Goal: Transaction & Acquisition: Purchase product/service

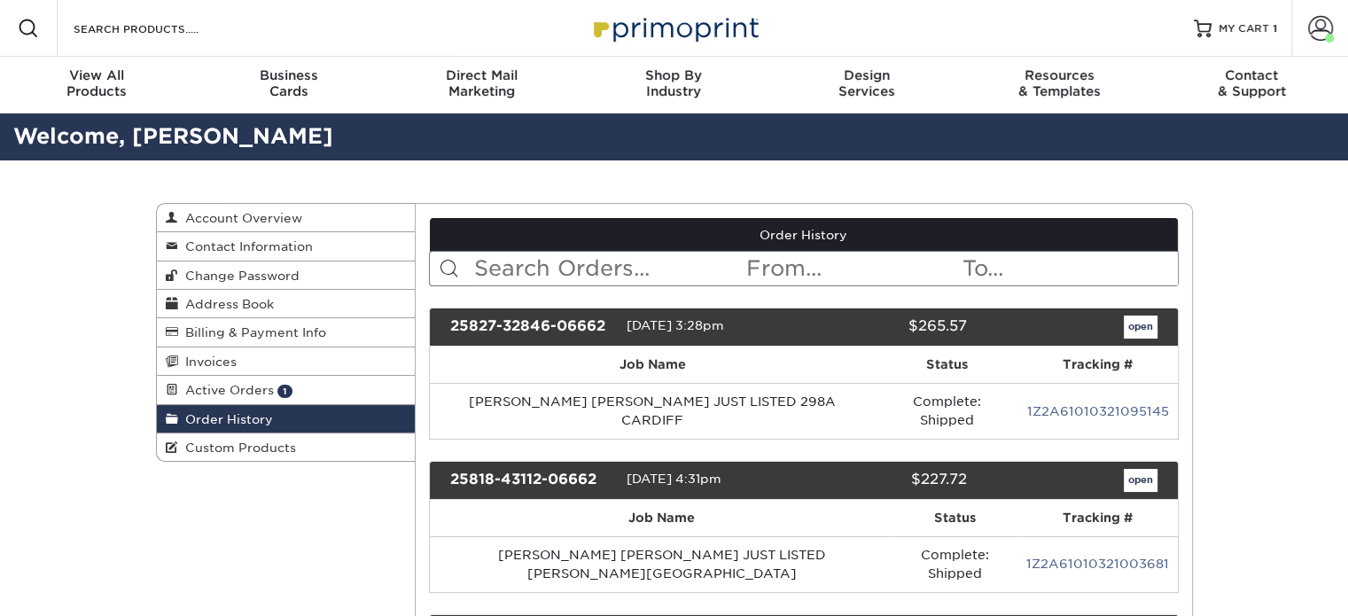
drag, startPoint x: 320, startPoint y: 389, endPoint x: 450, endPoint y: 347, distance: 137.1
click at [320, 389] on link "Active Orders 1" at bounding box center [286, 390] width 259 height 28
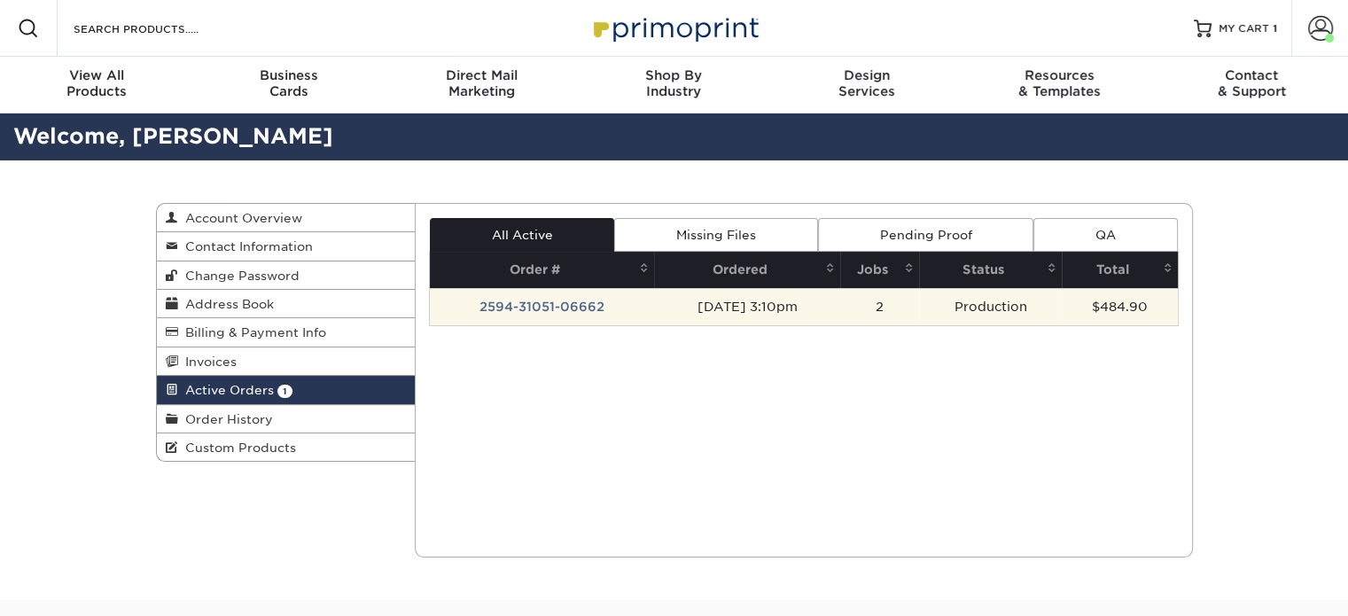
click at [504, 310] on td "2594-31051-06662" at bounding box center [542, 306] width 224 height 37
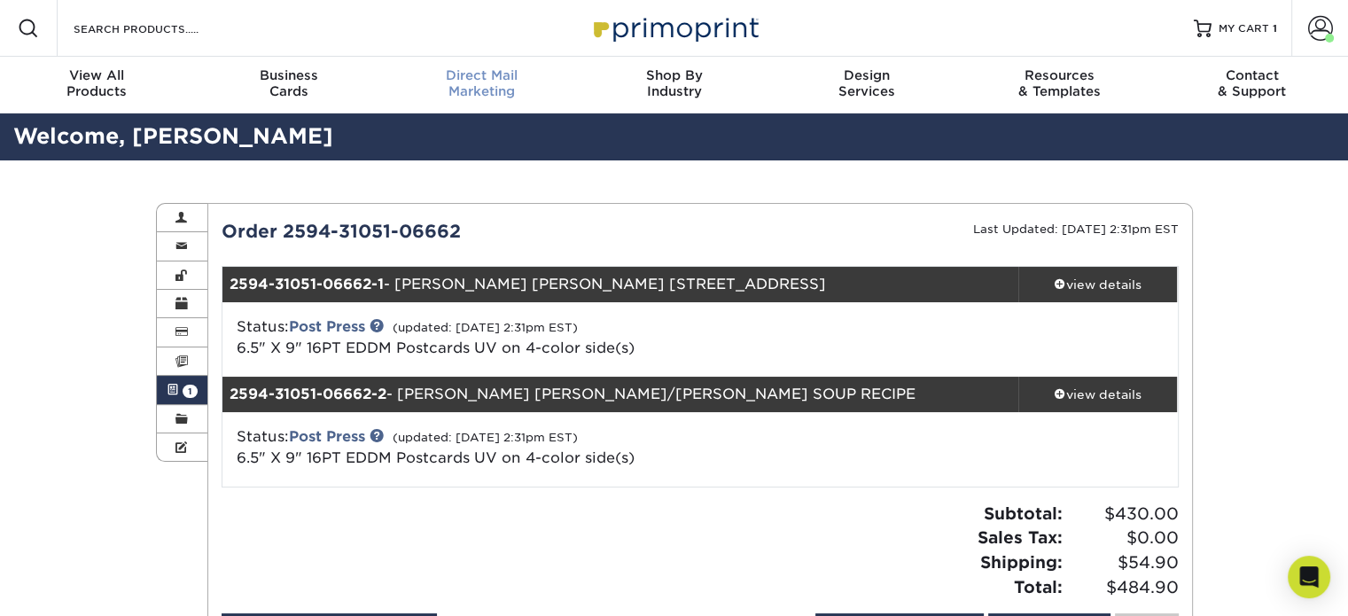
click at [498, 82] on span "Direct Mail" at bounding box center [482, 75] width 192 height 16
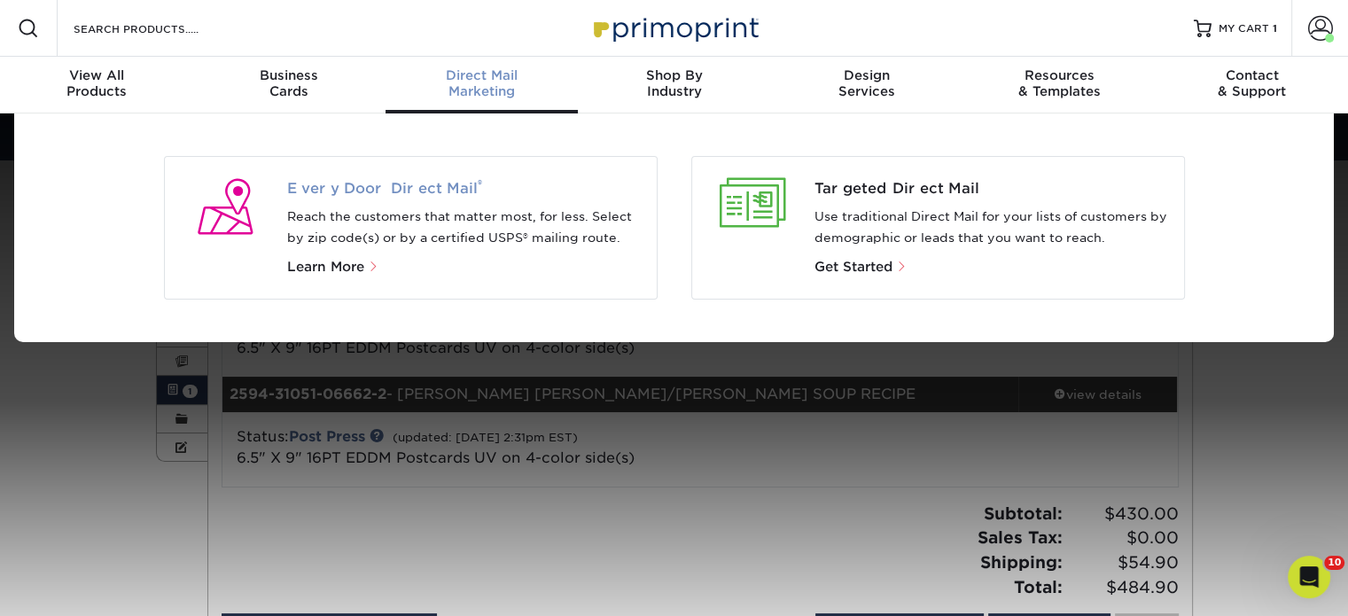
click at [420, 191] on span "Every Door Direct Mail ®" at bounding box center [464, 188] width 355 height 21
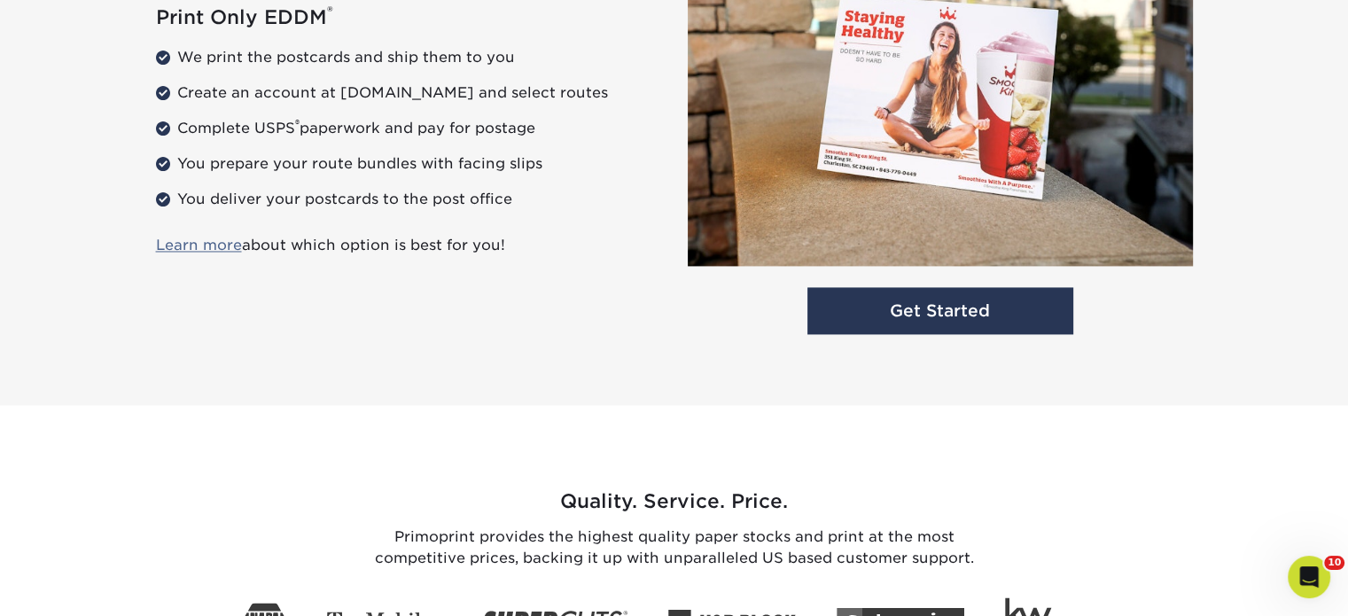
scroll to position [2419, 0]
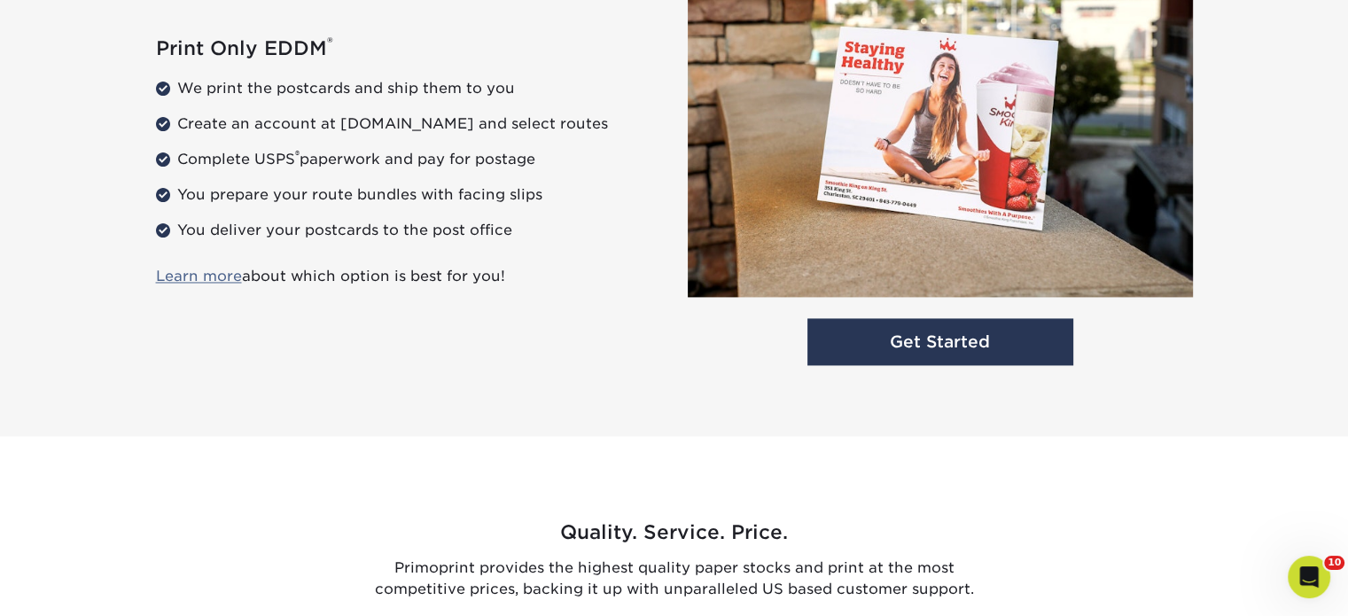
click at [941, 281] on img at bounding box center [940, 124] width 505 height 344
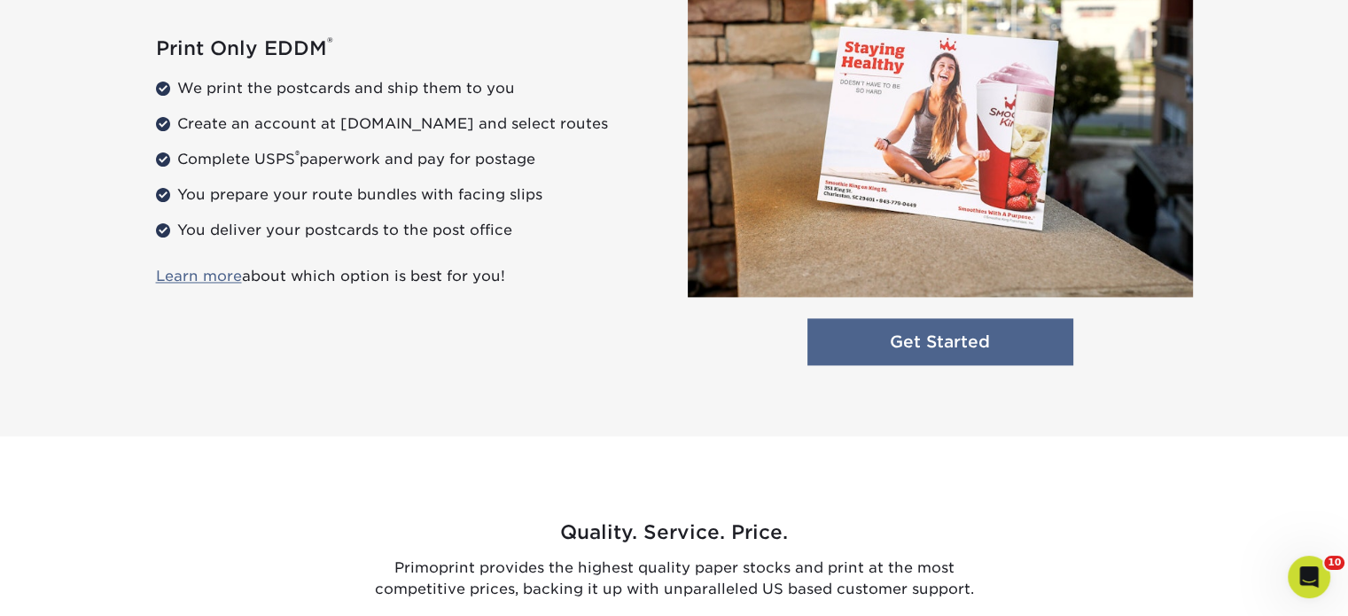
click at [954, 340] on link "Get Started" at bounding box center [941, 341] width 266 height 47
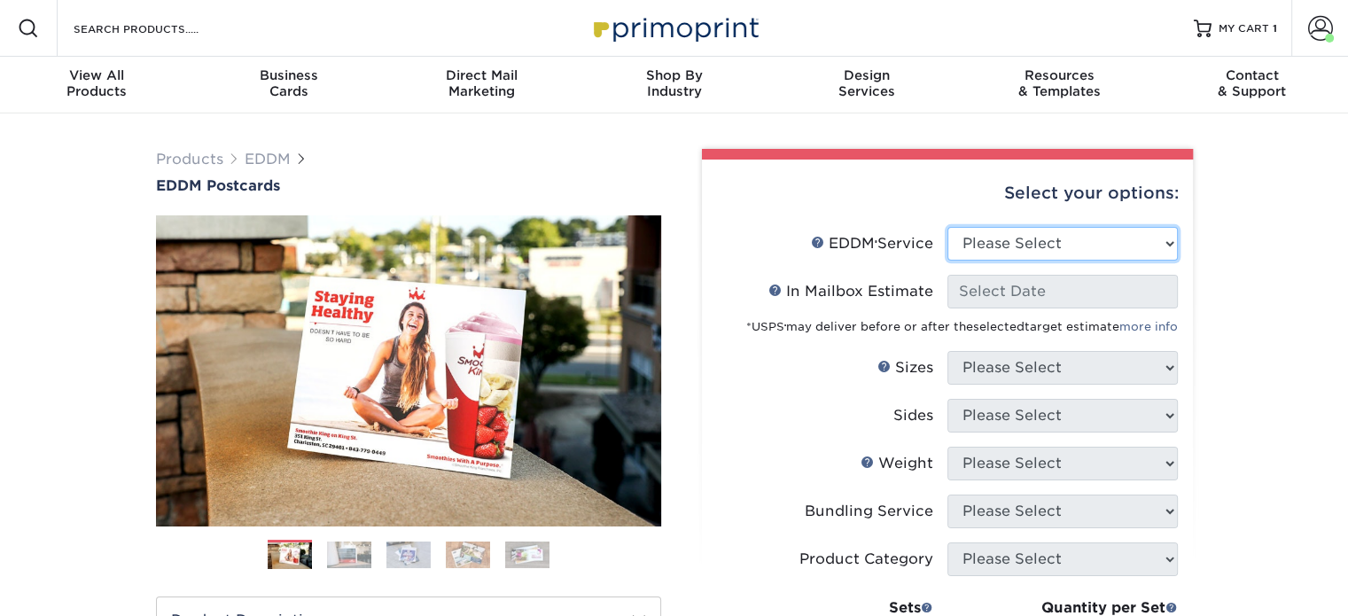
click at [981, 258] on select "Please Select Full Service Print Only" at bounding box center [1063, 244] width 230 height 34
select select "print_only"
click at [948, 227] on select "Please Select Full Service Print Only" at bounding box center [1063, 244] width 230 height 34
select select "-1"
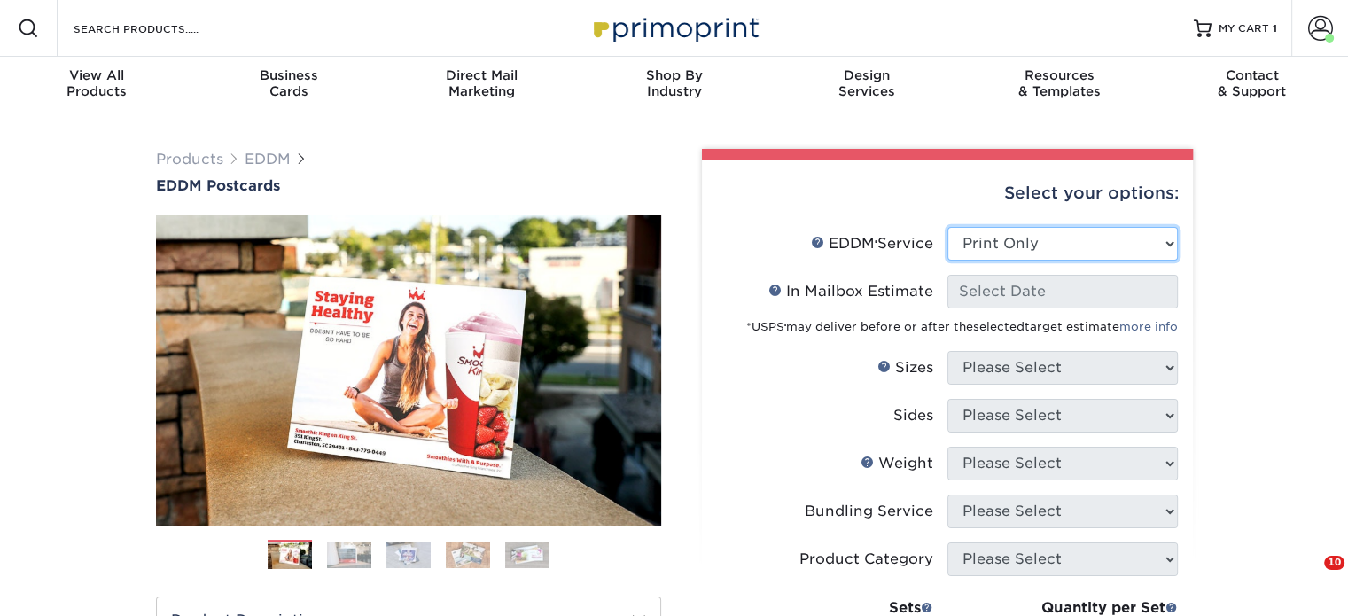
select select "-1"
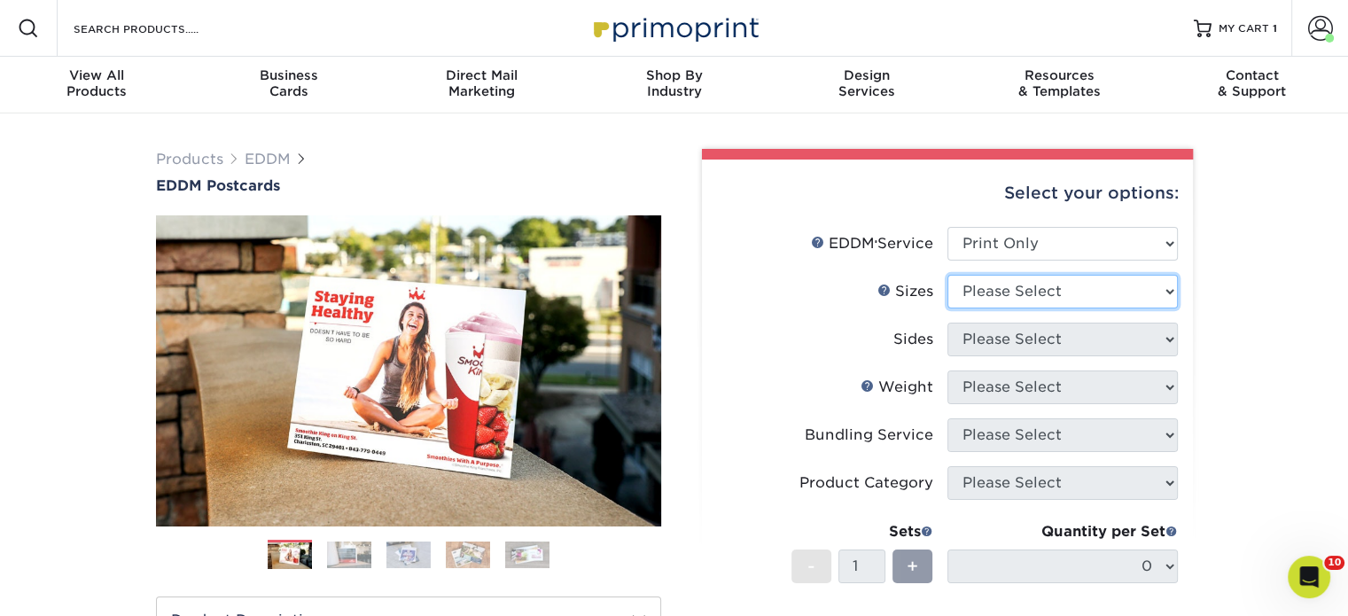
click at [989, 295] on select "Please Select 4.5" x 12" 6" x 12" 6.5" x 8" 6.5" x 9" 6.5" x 12" 7" x 8.5" 8" x…" at bounding box center [1063, 292] width 230 height 34
select select "6.50x9.00"
click at [948, 275] on select "Please Select 4.5" x 12" 6" x 12" 6.5" x 8" 6.5" x 9" 6.5" x 12" 7" x 8.5" 8" x…" at bounding box center [1063, 292] width 230 height 34
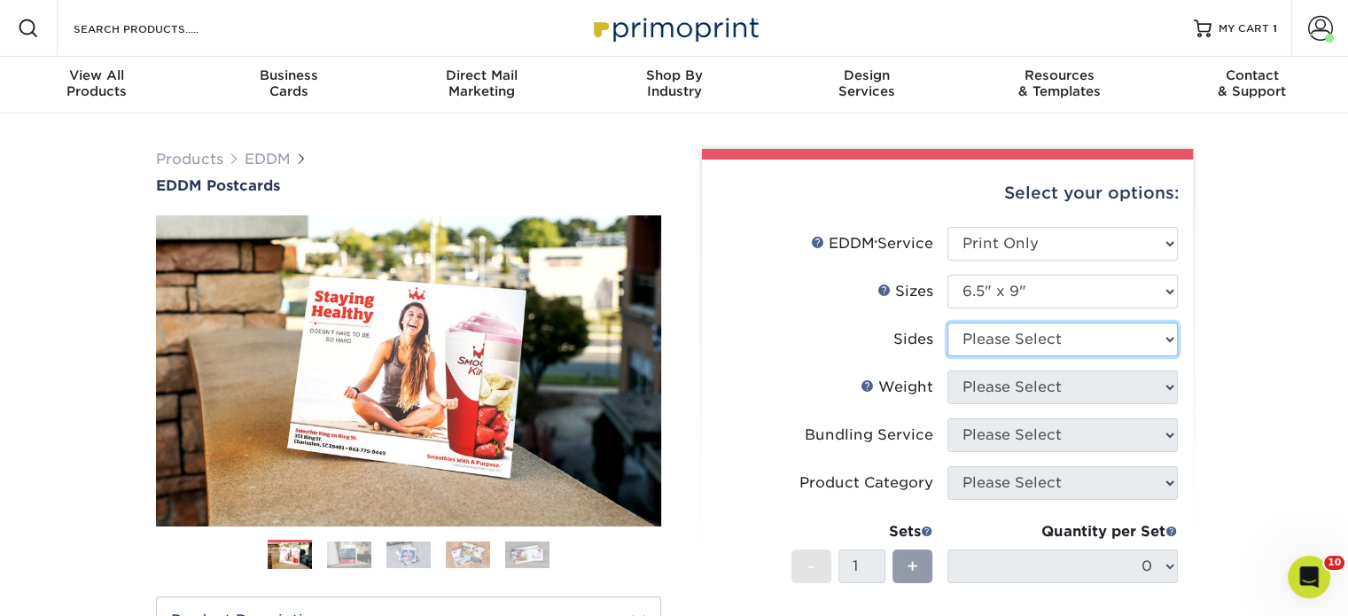
click at [1019, 323] on select "Please Select Print Both Sides Print Front Only" at bounding box center [1063, 340] width 230 height 34
click at [948, 323] on select "Please Select Print Both Sides Print Front Only" at bounding box center [1063, 340] width 230 height 34
click at [1027, 342] on select "Please Select Print Both Sides Print Front Only" at bounding box center [1063, 340] width 230 height 34
select select "13abbda7-1d64-4f25-8bb2-c179b224825d"
click at [948, 323] on select "Please Select Print Both Sides Print Front Only" at bounding box center [1063, 340] width 230 height 34
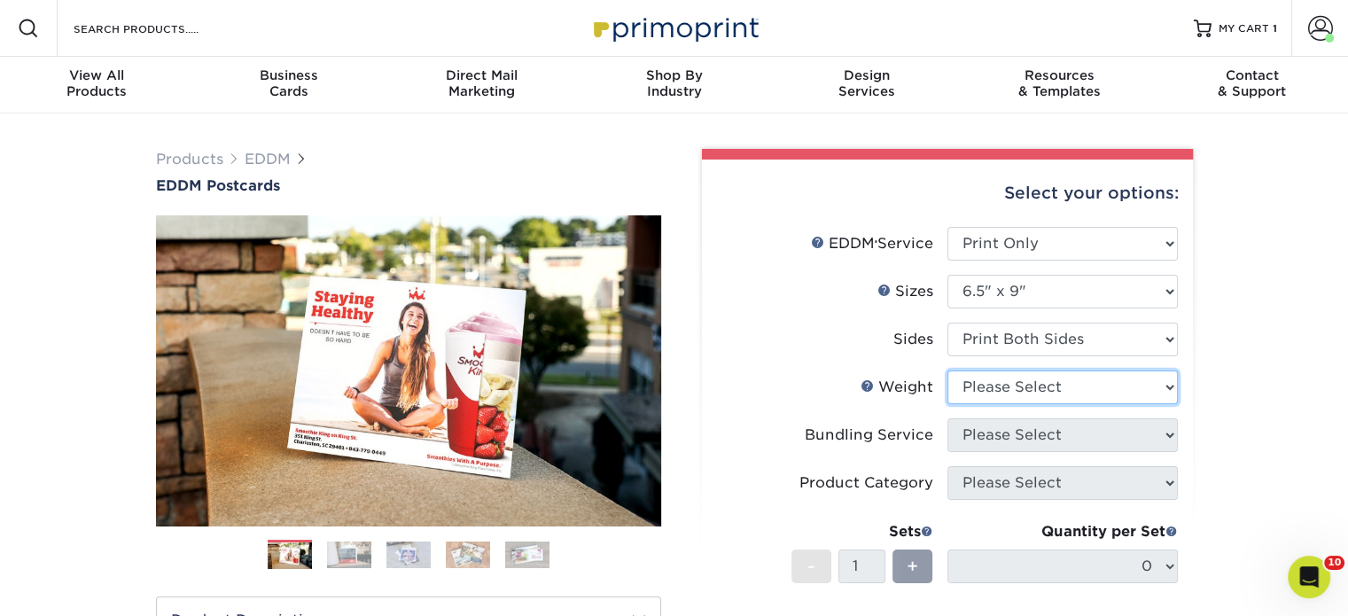
click at [1014, 389] on select "Please Select 16PT 14PT" at bounding box center [1063, 388] width 230 height 34
select select "14PT"
click at [948, 371] on select "Please Select 16PT 14PT" at bounding box center [1063, 388] width 230 height 34
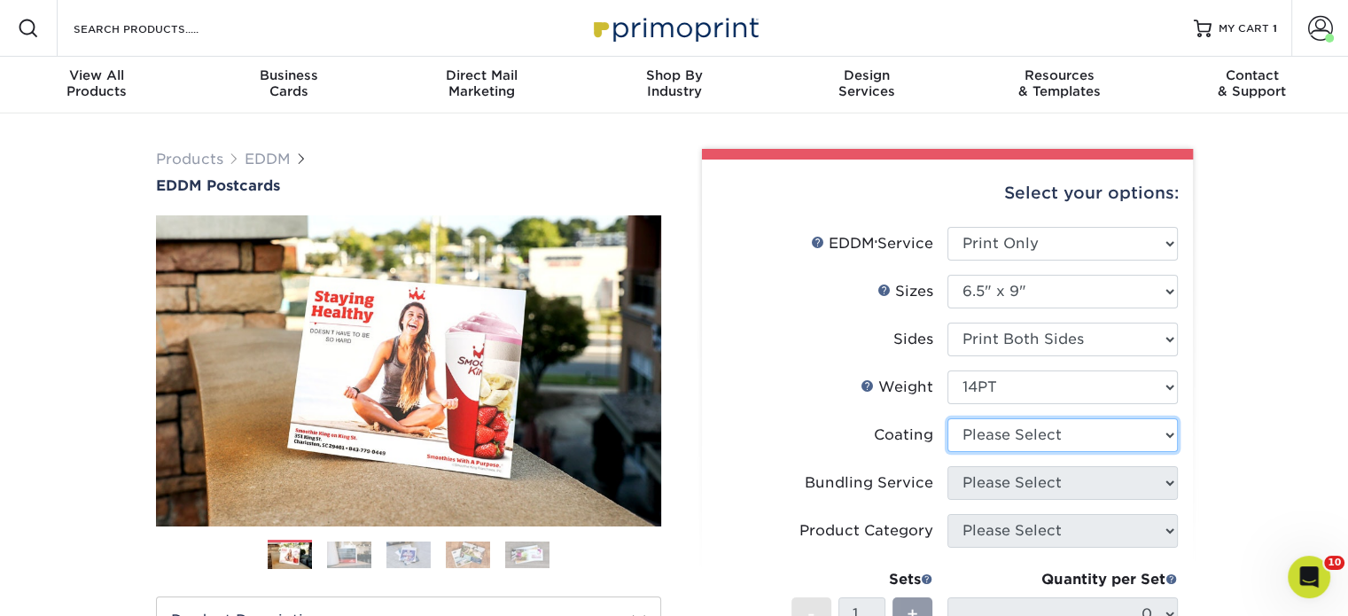
click at [1009, 433] on select at bounding box center [1063, 435] width 230 height 34
select select "ae367451-b2b8-45df-a344-0f05b6a12993"
click at [948, 418] on select at bounding box center [1063, 435] width 230 height 34
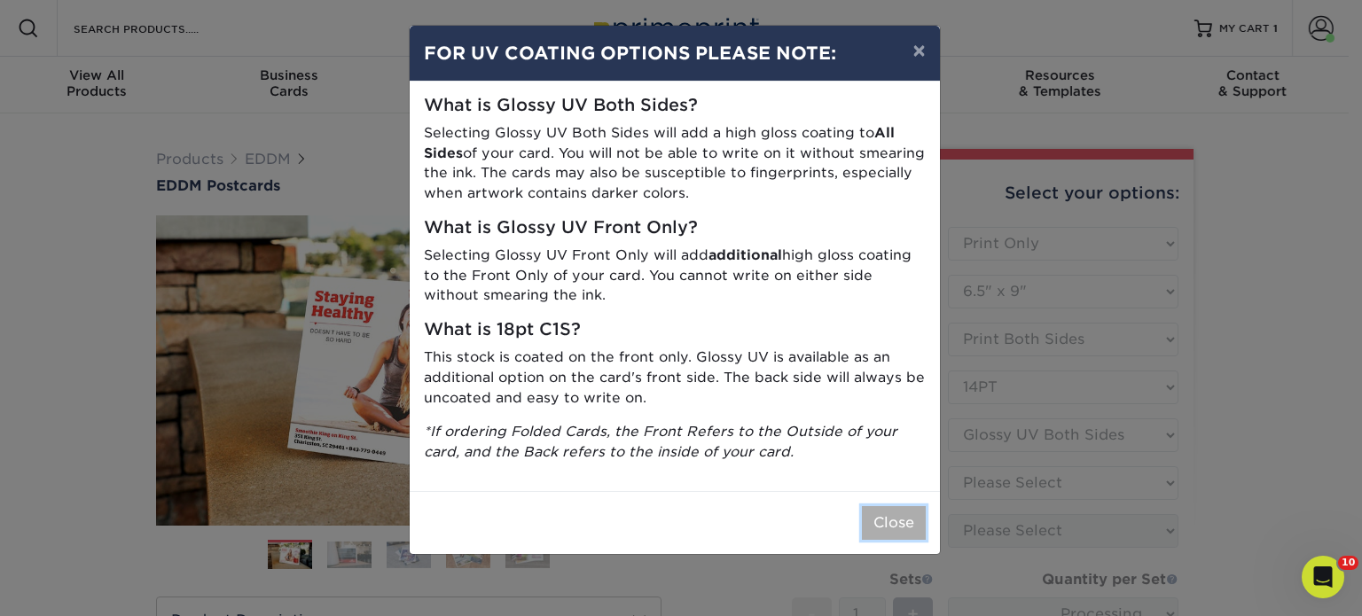
click at [897, 524] on button "Close" at bounding box center [894, 523] width 64 height 34
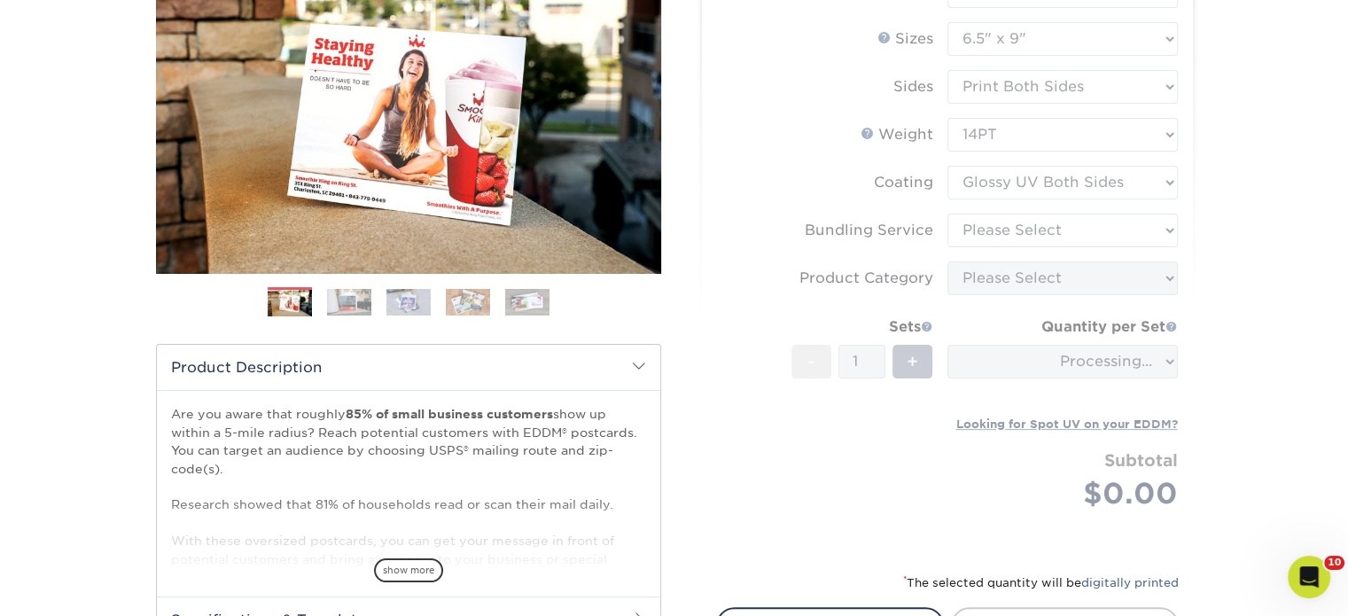
scroll to position [266, 0]
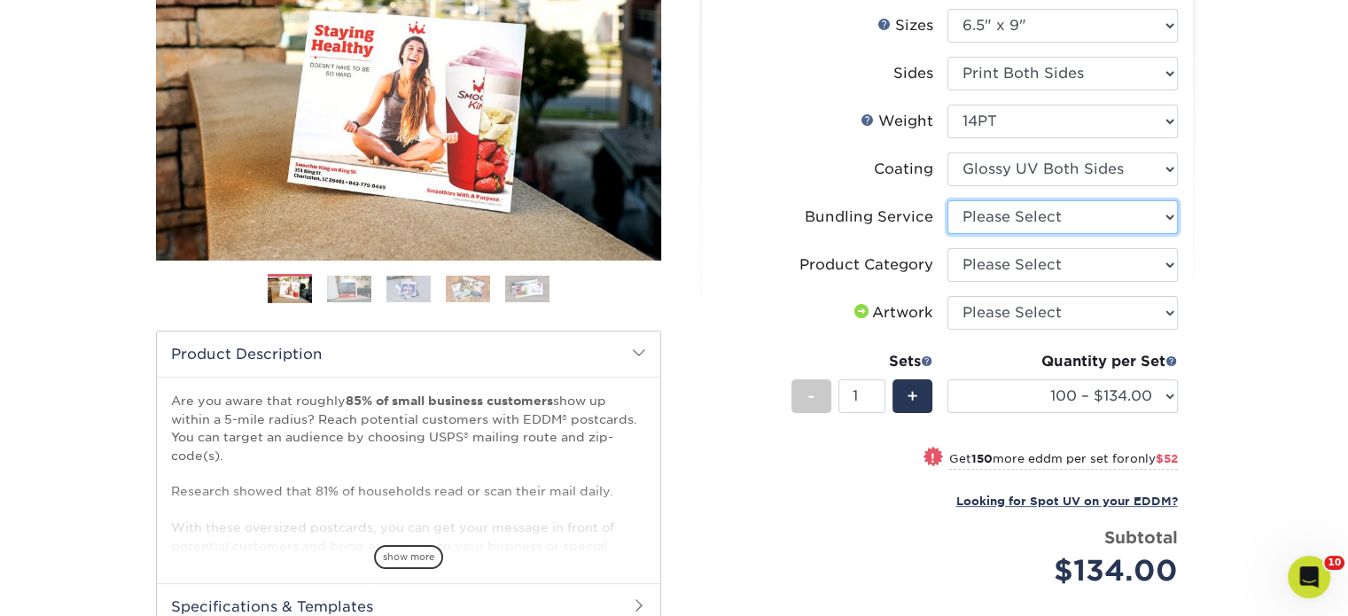
drag, startPoint x: 980, startPoint y: 215, endPoint x: 981, endPoint y: 230, distance: 15.1
click at [981, 215] on select "Please Select No Bundling Services Yes, Bundles of 50 (+2 Days) Yes, Bundles of…" at bounding box center [1063, 217] width 230 height 34
select select "58689abb-25c0-461c-a4c3-a80b627d6649"
click at [948, 200] on select "Please Select No Bundling Services Yes, Bundles of 50 (+2 Days) Yes, Bundles of…" at bounding box center [1063, 217] width 230 height 34
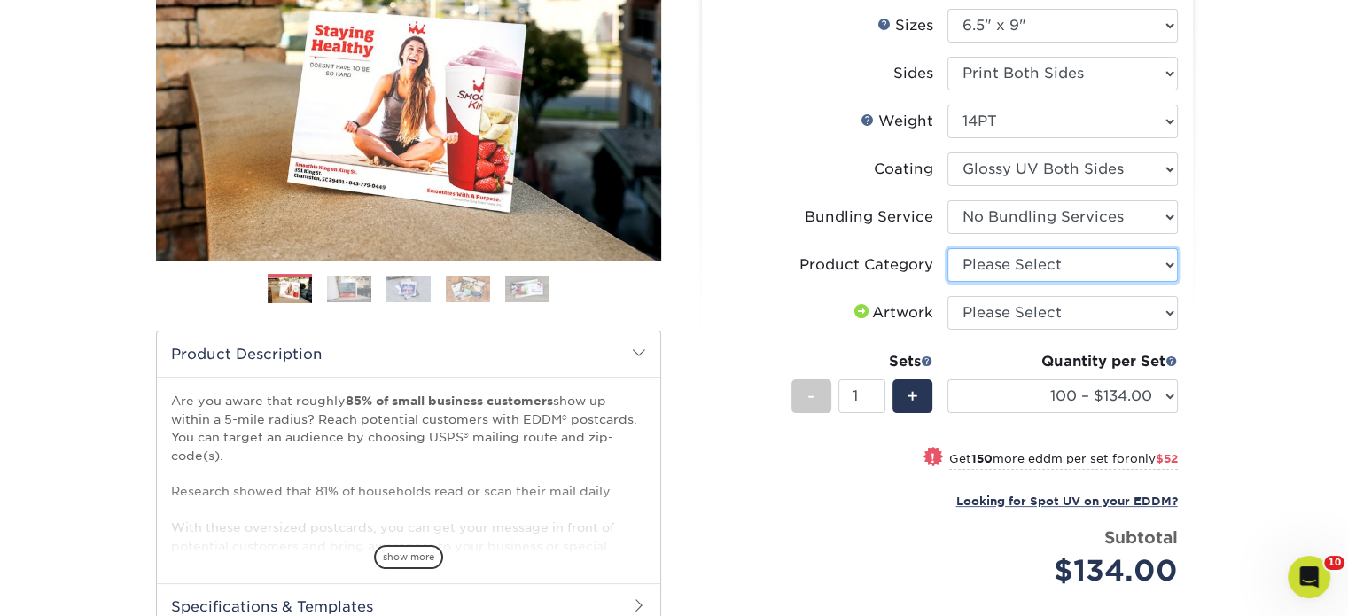
click at [982, 261] on select "Please Select Postcards" at bounding box center [1063, 265] width 230 height 34
select select "9b7272e0-d6c8-4c3c-8e97-d3a1bcdab858"
click at [948, 248] on select "Please Select Postcards" at bounding box center [1063, 265] width 230 height 34
click at [976, 323] on select "Please Select I will upload files I need a design - $150" at bounding box center [1063, 313] width 230 height 34
select select "upload"
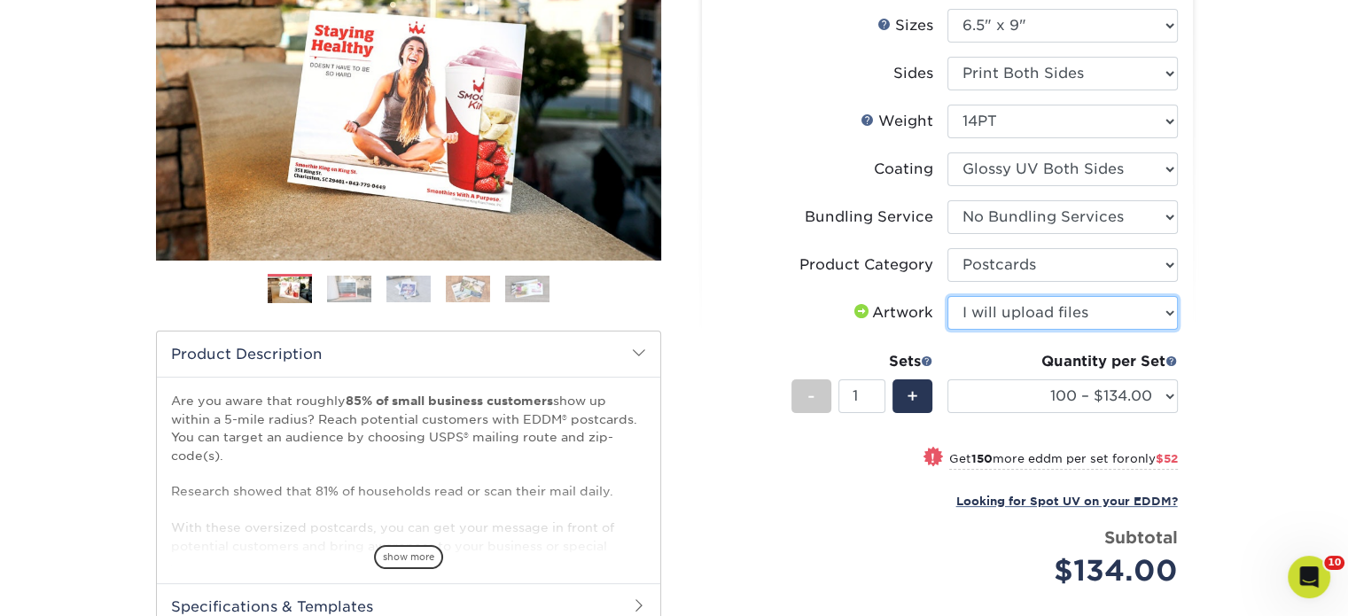
click at [948, 296] on select "Please Select I will upload files I need a design - $150" at bounding box center [1063, 313] width 230 height 34
drag, startPoint x: 968, startPoint y: 373, endPoint x: 964, endPoint y: 389, distance: 16.3
click at [964, 389] on div "Quantity per Set 100 – $134.00 250 – $186.00 500 – $207.00 1000 – $232.00 2500 …" at bounding box center [1063, 392] width 230 height 82
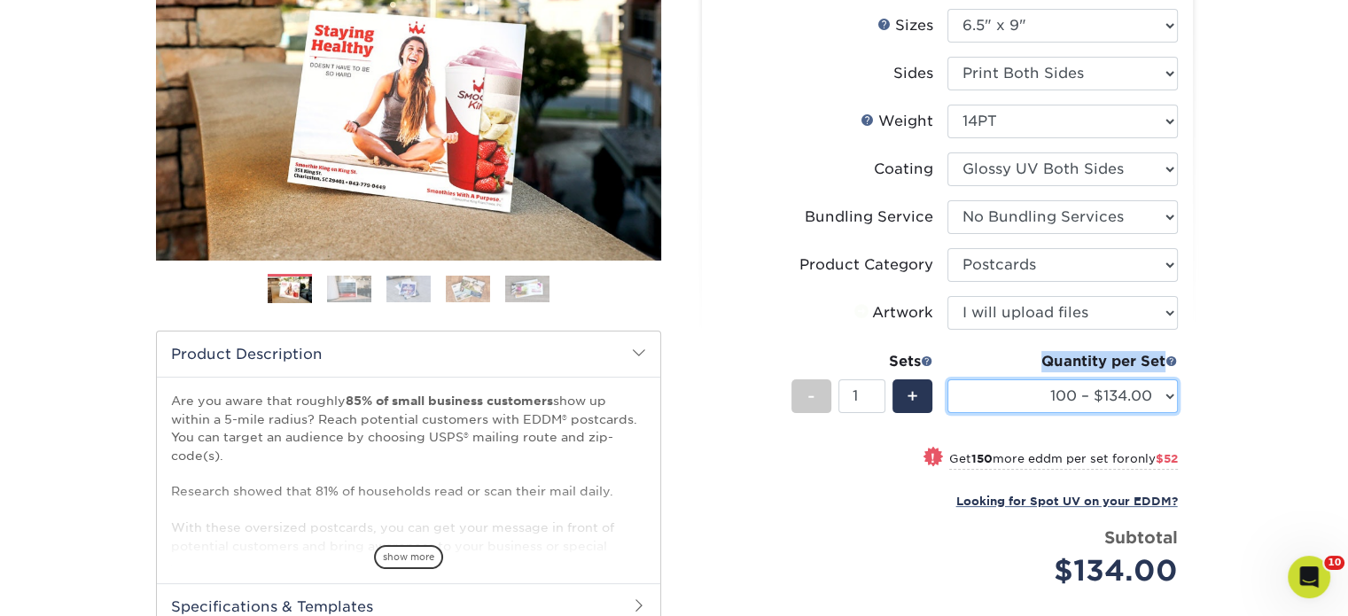
click at [964, 389] on select "100 – $134.00 250 – $186.00 500 – $207.00 1000 – $232.00 2500 – $387.00 5000 – …" at bounding box center [1063, 396] width 230 height 34
select select "2500 – $387.00"
click at [948, 379] on select "100 – $134.00 250 – $186.00 500 – $207.00 1000 – $232.00 2500 – $387.00 5000 – …" at bounding box center [1063, 396] width 230 height 34
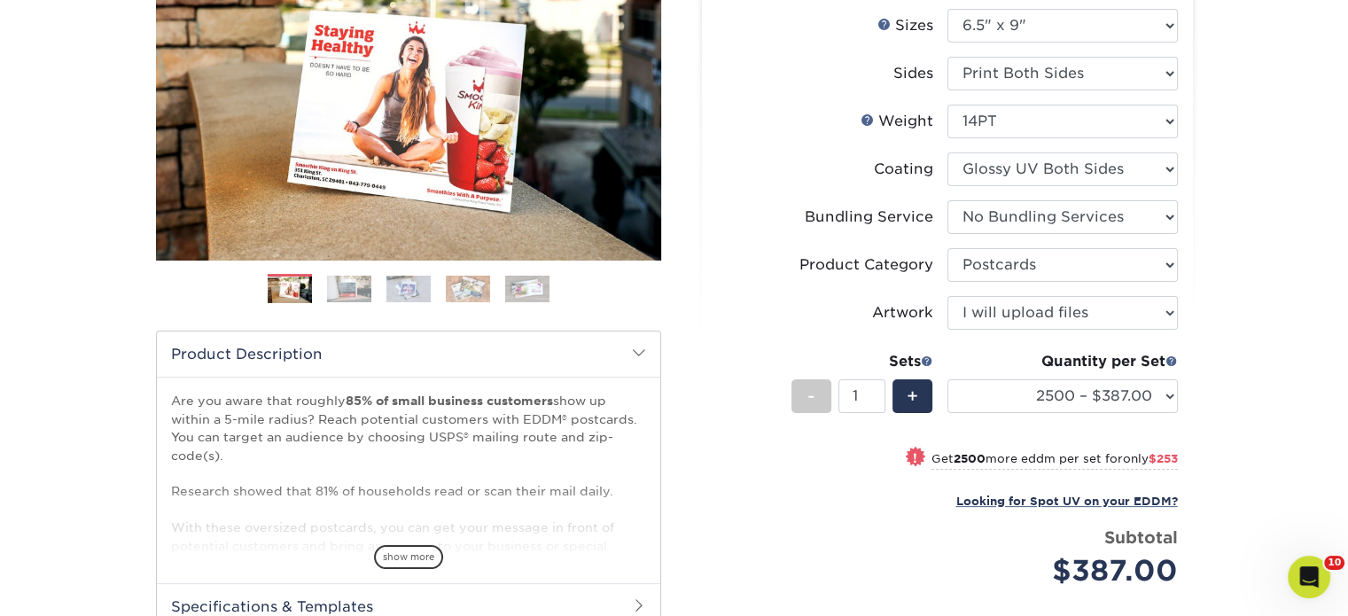
click at [1036, 99] on li "Sides Please Select Print Both Sides Print Front Only" at bounding box center [947, 81] width 461 height 48
click at [1045, 111] on select "Please Select 16PT 14PT" at bounding box center [1063, 122] width 230 height 34
select select "16PT"
click at [948, 105] on select "Please Select 16PT 14PT" at bounding box center [1063, 122] width 230 height 34
select select "-1"
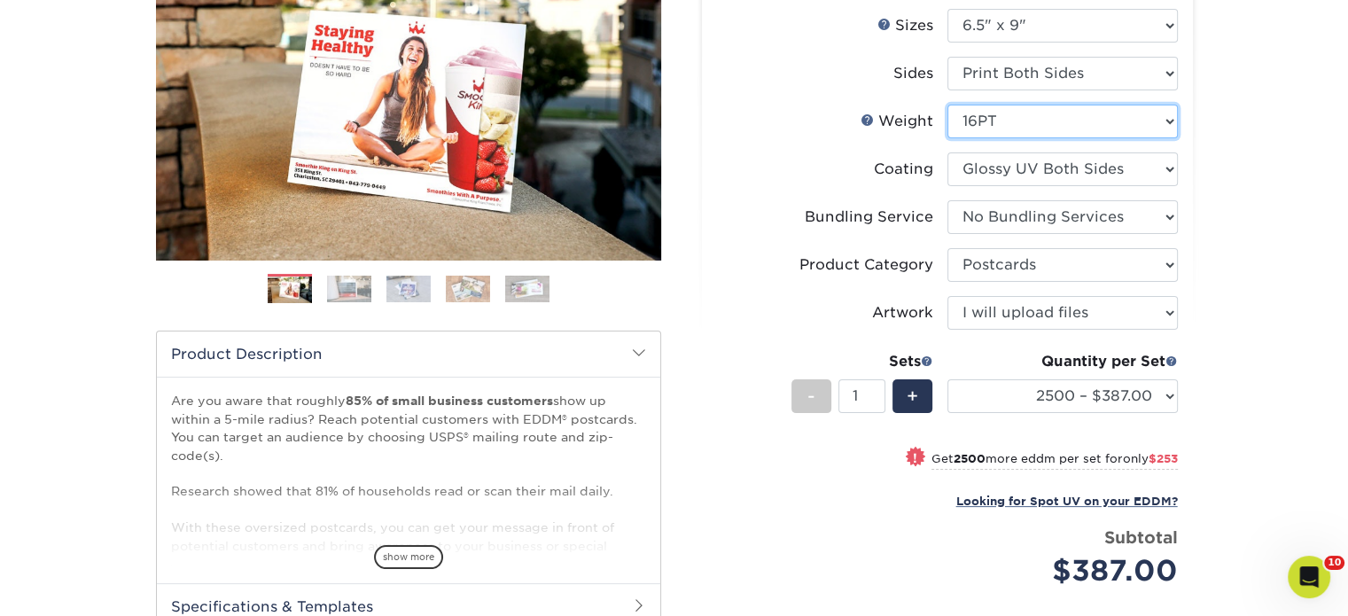
select select "-1"
select select
select select "-1"
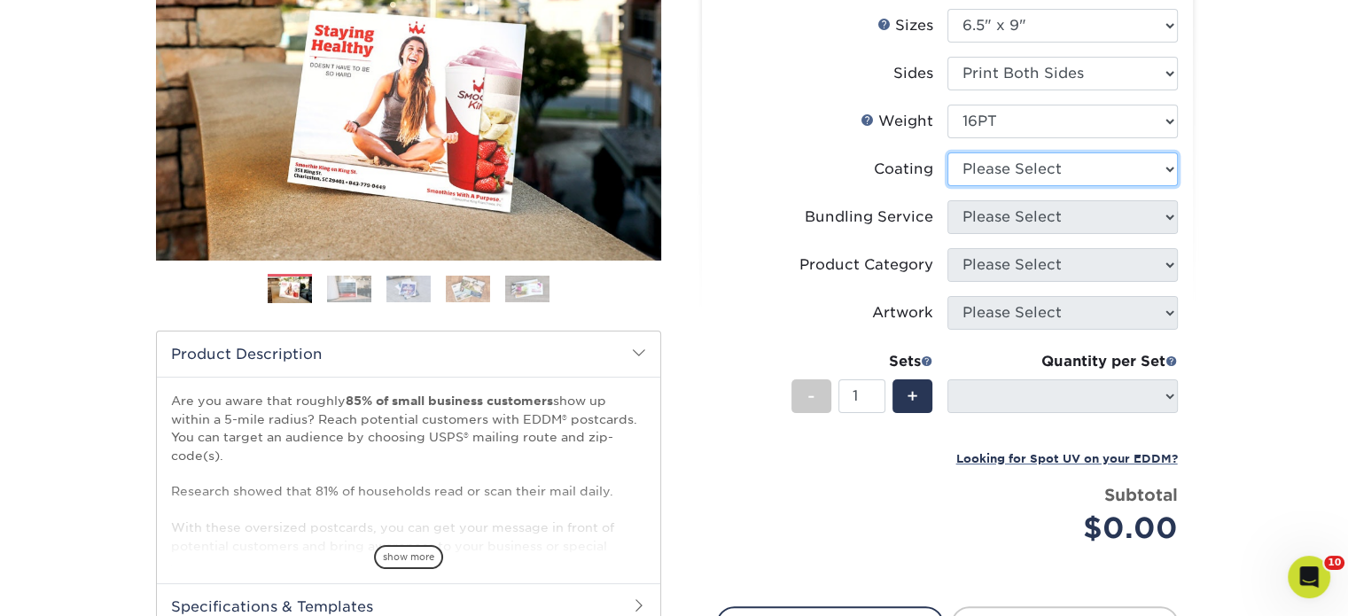
click at [1010, 168] on select at bounding box center [1063, 169] width 230 height 34
select select "ae367451-b2b8-45df-a344-0f05b6a12993"
click at [948, 152] on select at bounding box center [1063, 169] width 230 height 34
select select "-1"
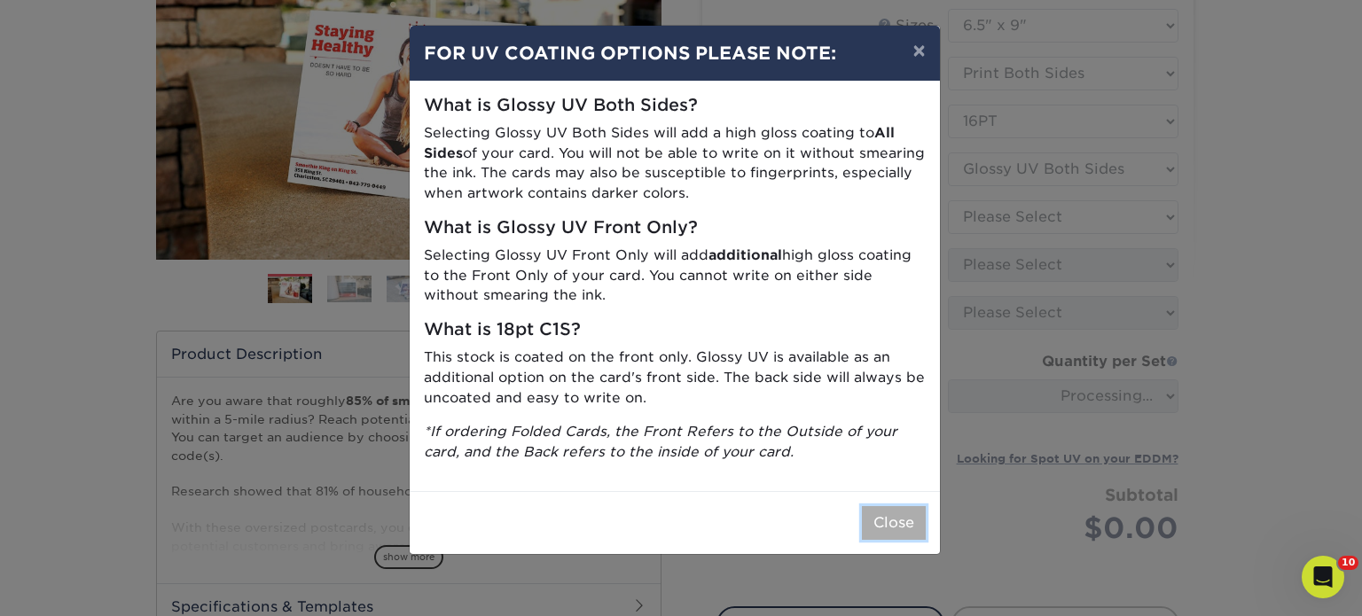
click at [873, 512] on button "Close" at bounding box center [894, 523] width 64 height 34
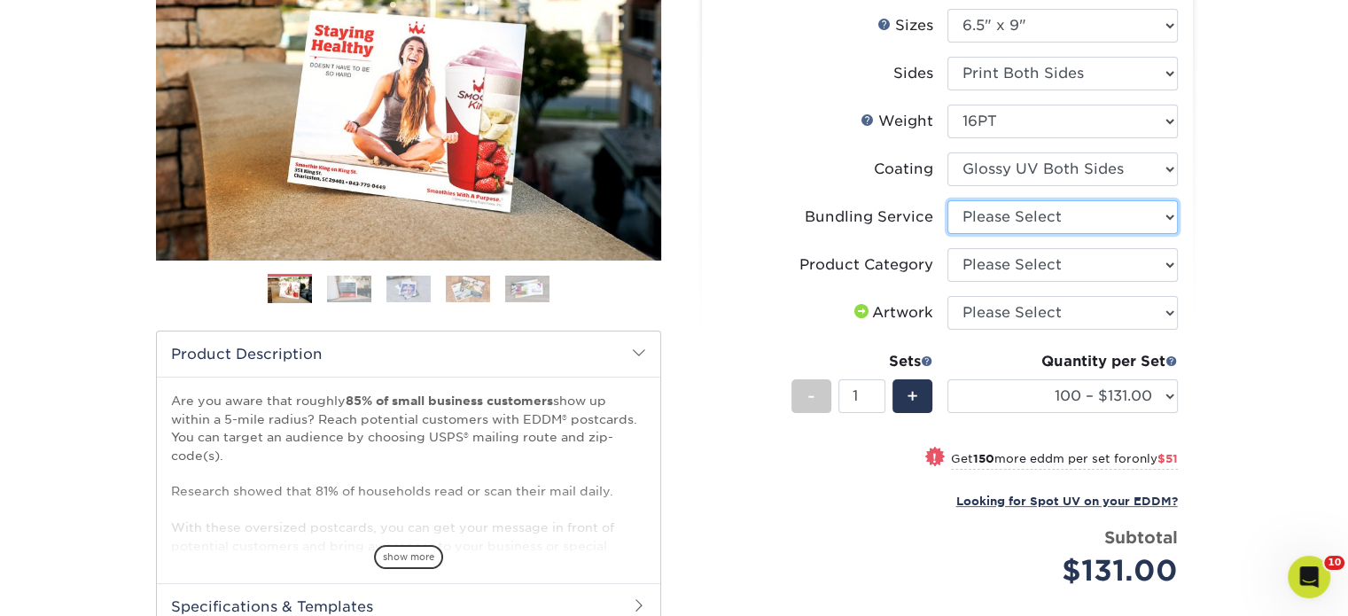
click at [986, 218] on select "Please Select No Bundling Services Yes, Bundles of 50 (+2 Days) Yes, Bundles of…" at bounding box center [1063, 217] width 230 height 34
select select "58689abb-25c0-461c-a4c3-a80b627d6649"
click at [948, 200] on select "Please Select No Bundling Services Yes, Bundles of 50 (+2 Days) Yes, Bundles of…" at bounding box center [1063, 217] width 230 height 34
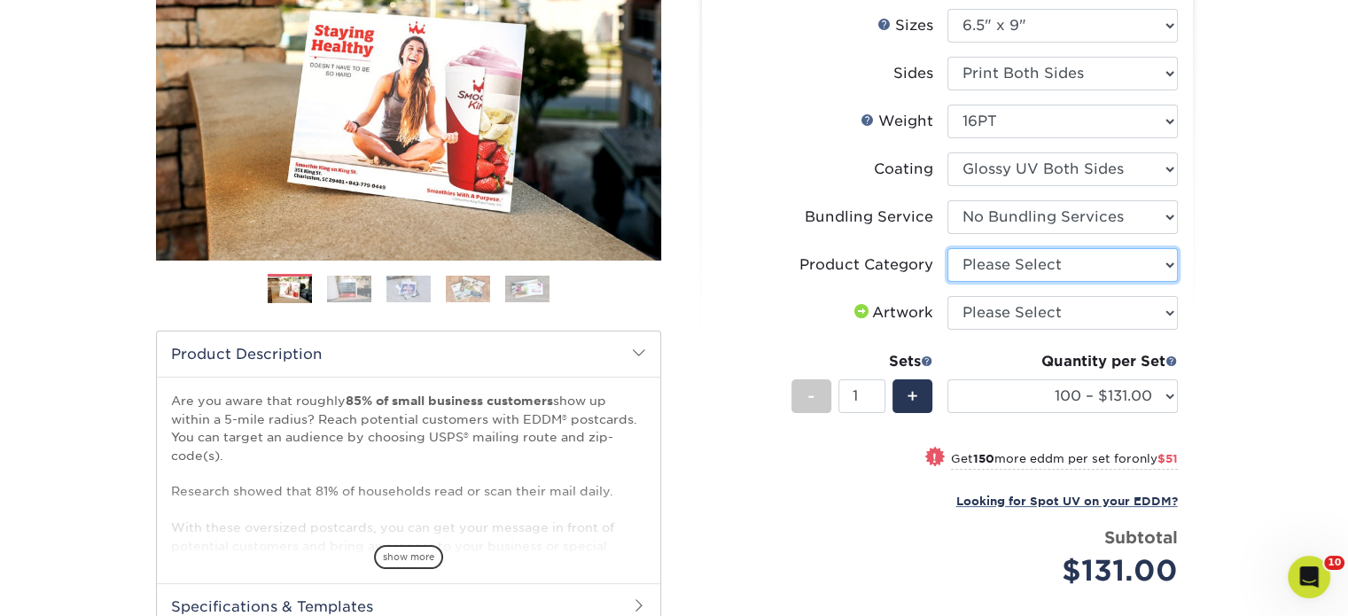
click at [989, 265] on select "Please Select Postcards" at bounding box center [1063, 265] width 230 height 34
select select "9b7272e0-d6c8-4c3c-8e97-d3a1bcdab858"
click at [948, 248] on select "Please Select Postcards" at bounding box center [1063, 265] width 230 height 34
click at [986, 308] on select "Please Select I will upload files I need a design - $150" at bounding box center [1063, 313] width 230 height 34
select select "upload"
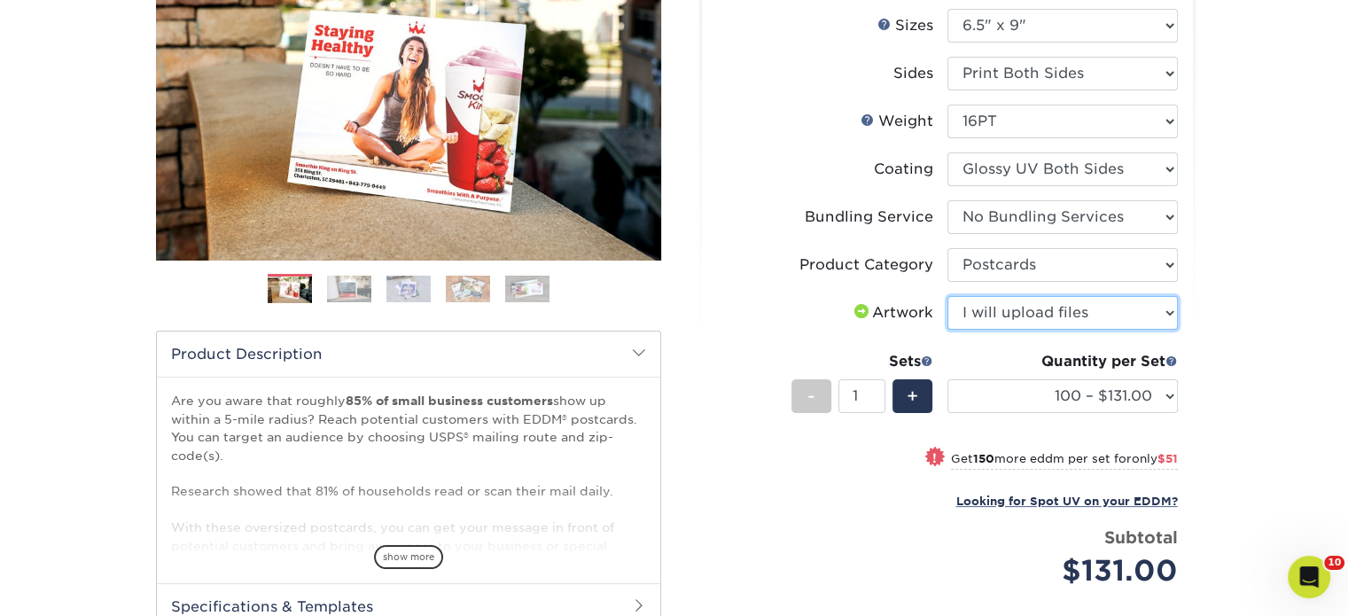
click at [948, 296] on select "Please Select I will upload files I need a design - $150" at bounding box center [1063, 313] width 230 height 34
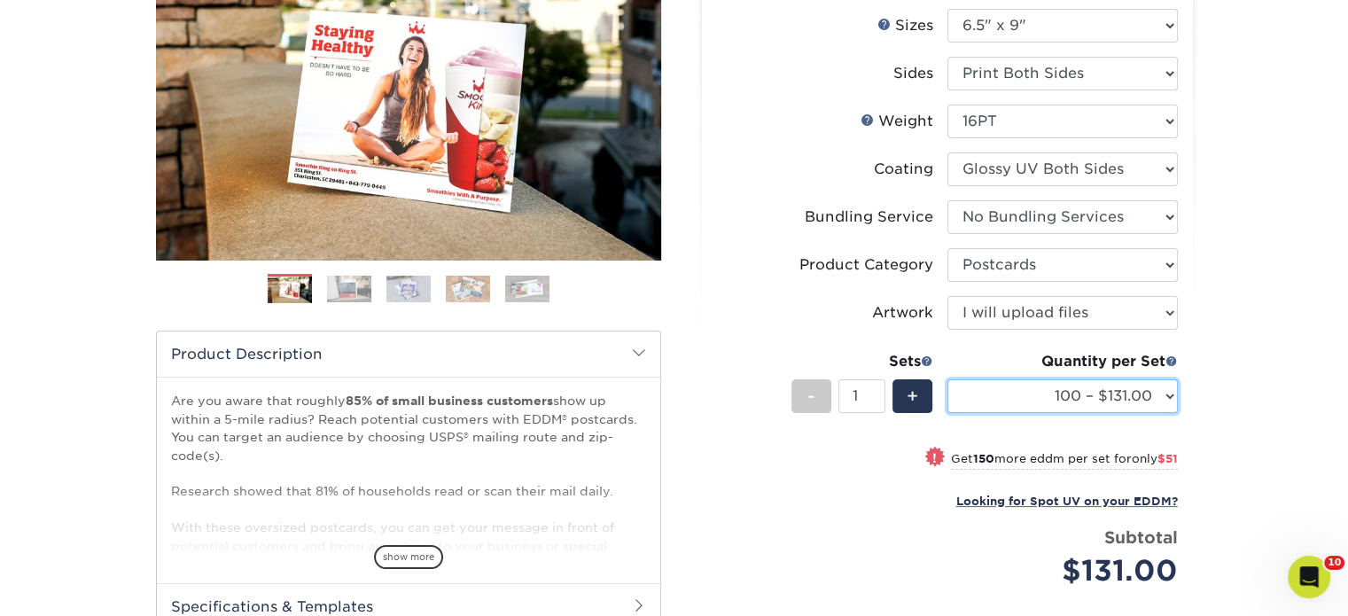
click at [986, 381] on select "100 – $131.00 250 – $182.00 500 – $203.00 1000 – $227.00 2500 – $379.00 5000 – …" at bounding box center [1063, 396] width 230 height 34
select select "2500 – $379.00"
click at [948, 379] on select "100 – $131.00 250 – $182.00 500 – $203.00 1000 – $227.00 2500 – $379.00 5000 – …" at bounding box center [1063, 396] width 230 height 34
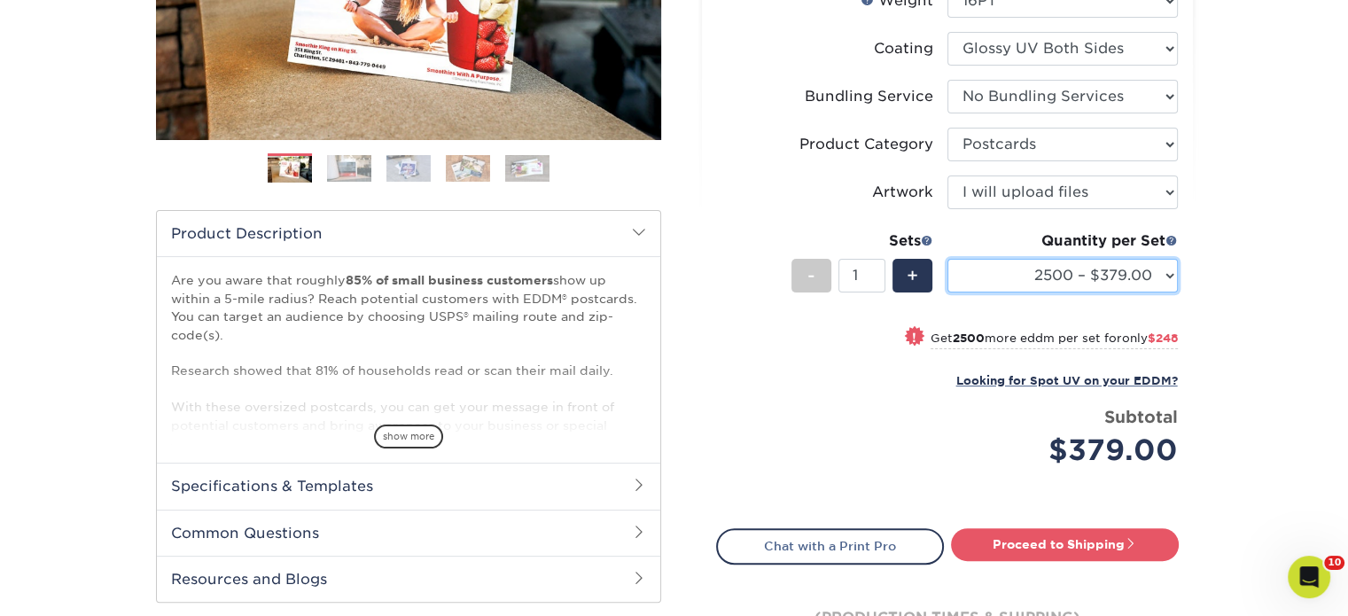
scroll to position [532, 0]
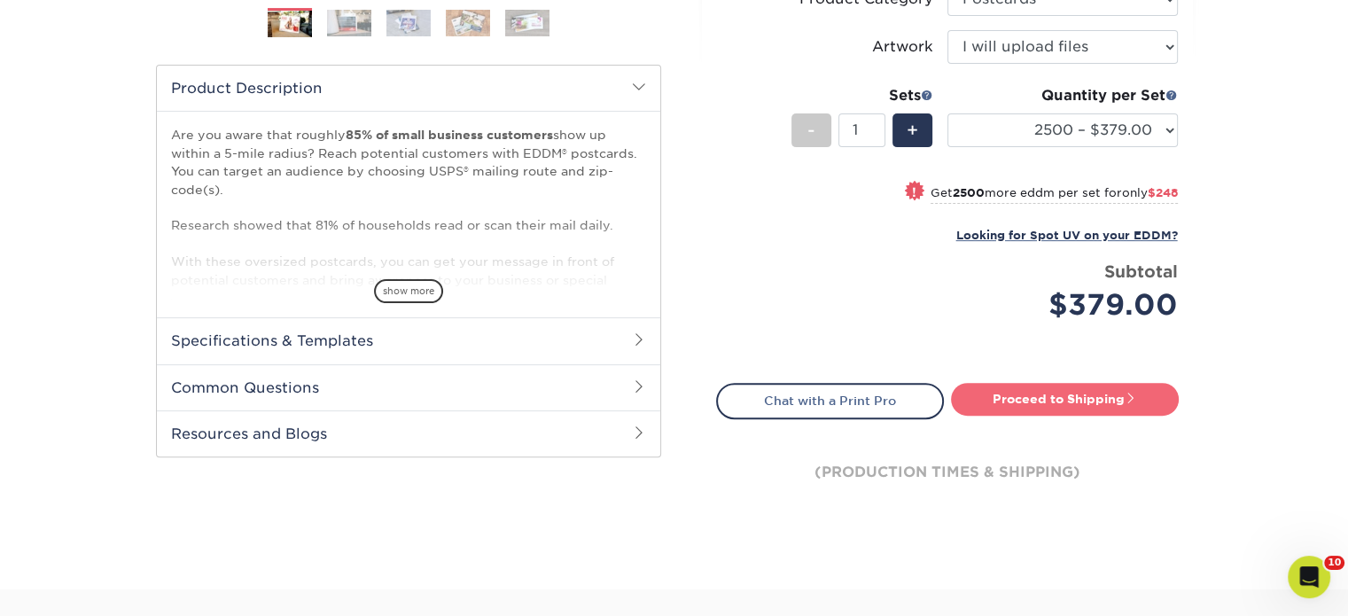
click at [980, 388] on link "Proceed to Shipping" at bounding box center [1065, 399] width 228 height 32
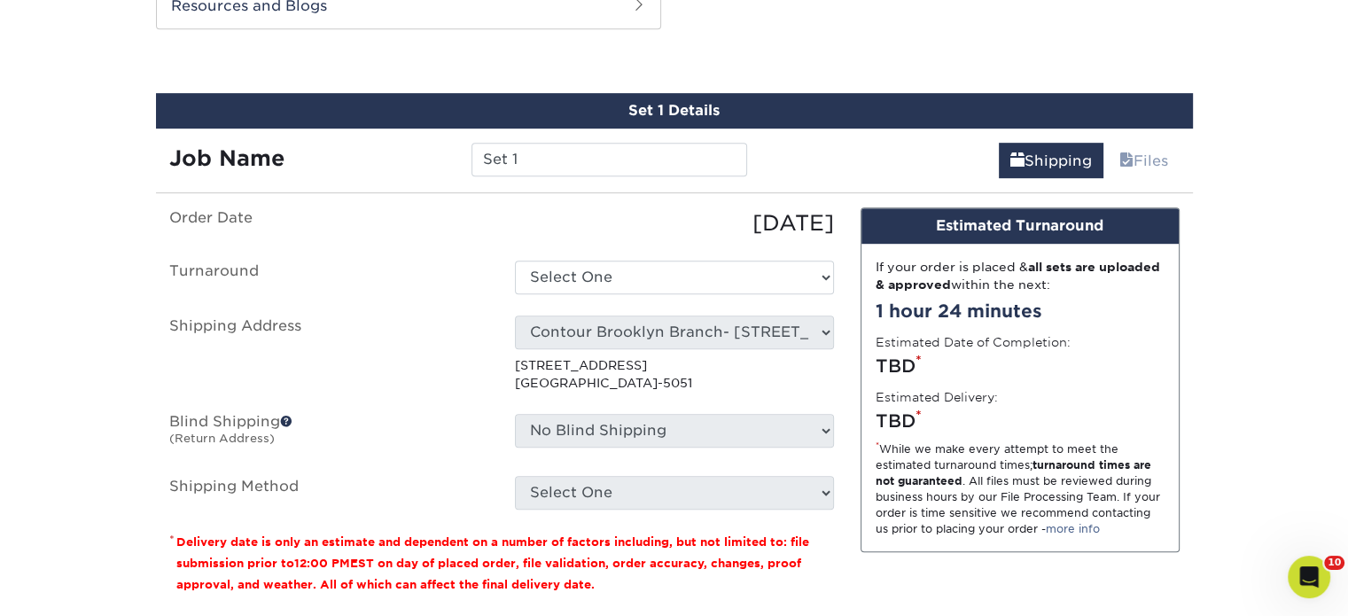
scroll to position [961, 0]
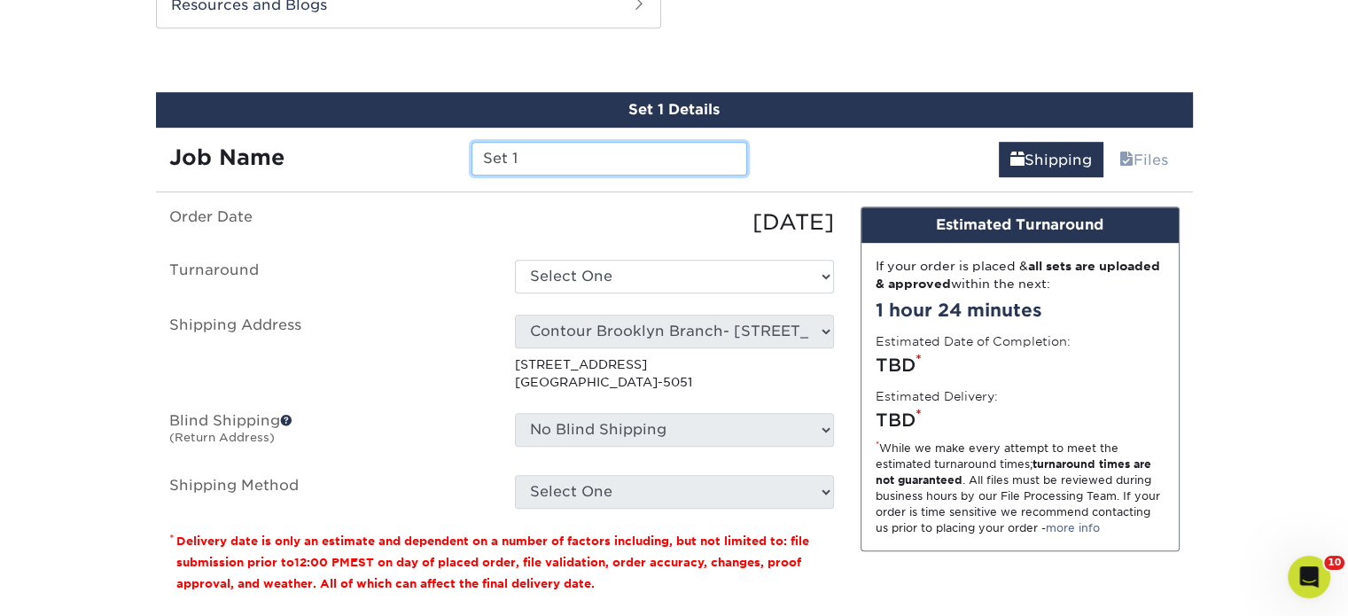
click at [647, 157] on input "Set 1" at bounding box center [610, 159] width 276 height 34
drag, startPoint x: 686, startPoint y: 159, endPoint x: 833, endPoint y: 159, distance: 147.2
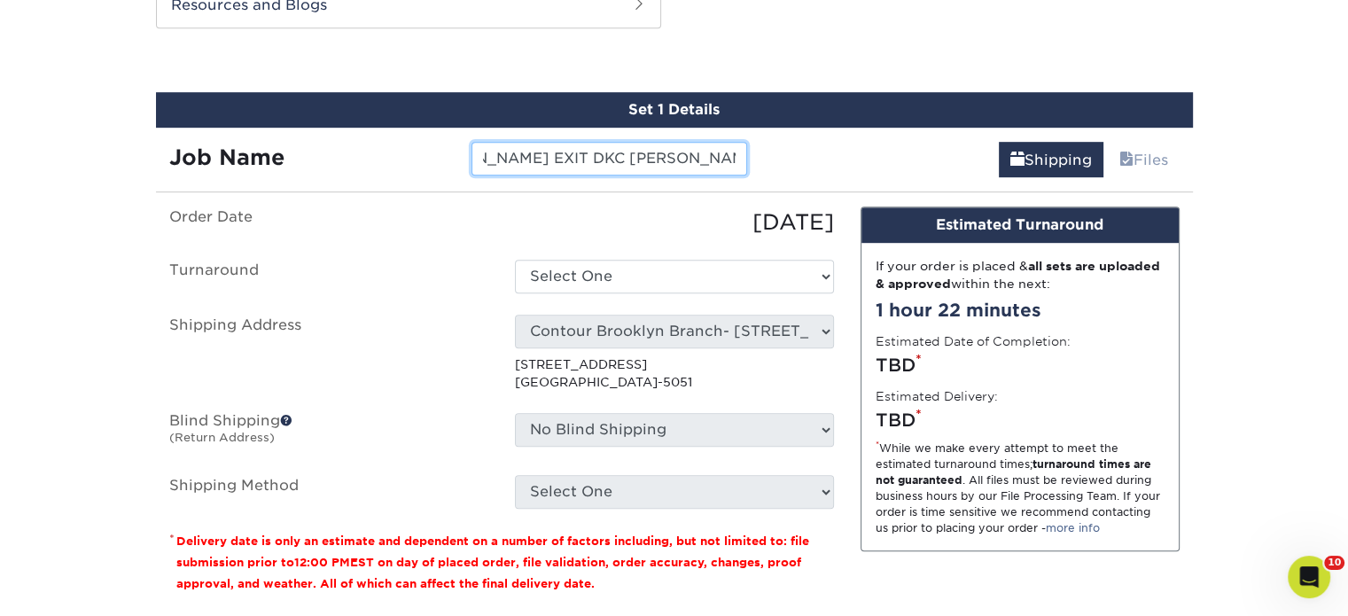
click at [833, 159] on div "Job Name JOHN PENA EXIT DKC ASHLEY RUBALLO Shipping Files" at bounding box center [674, 153] width 1037 height 50
click at [741, 151] on input "JOHN PENA EXIT DKC ASHLEY RUBALLO" at bounding box center [610, 159] width 276 height 34
type input "[PERSON_NAME] EXIT DKC [PERSON_NAME] [PERSON_NAME]"
click at [664, 251] on ul "Order Date 09/08/2025 Turnaround Select One 2-4 Business Days 2 Day Next Busine…" at bounding box center [501, 358] width 665 height 302
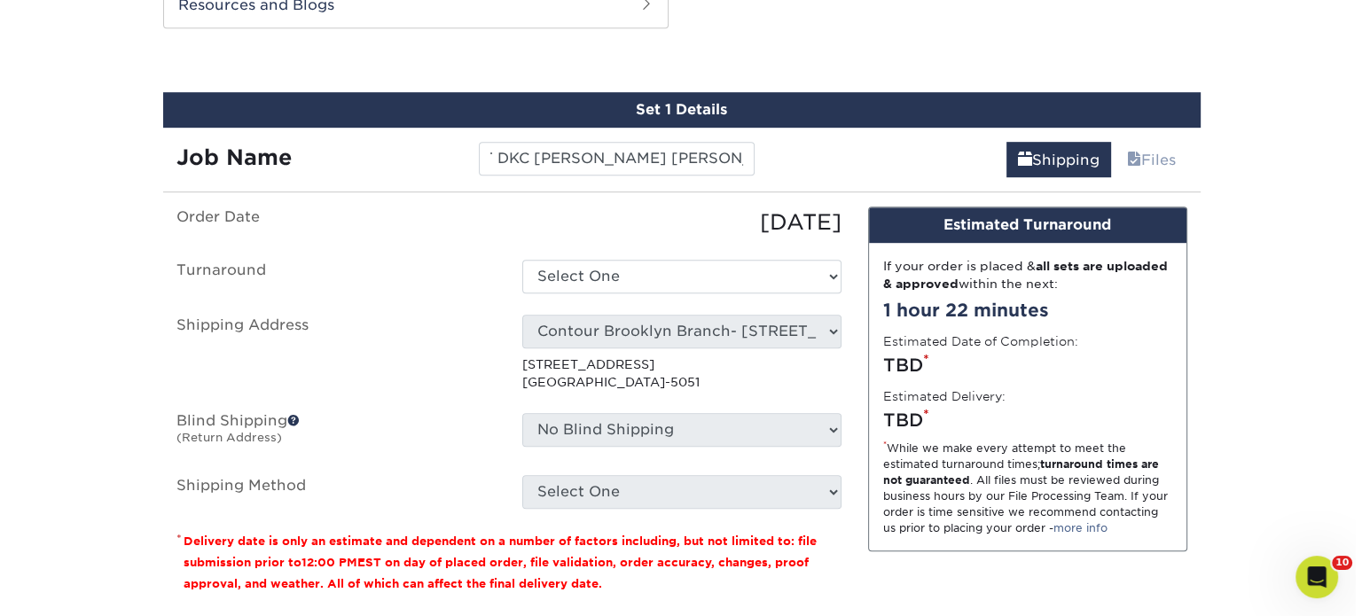
scroll to position [0, 0]
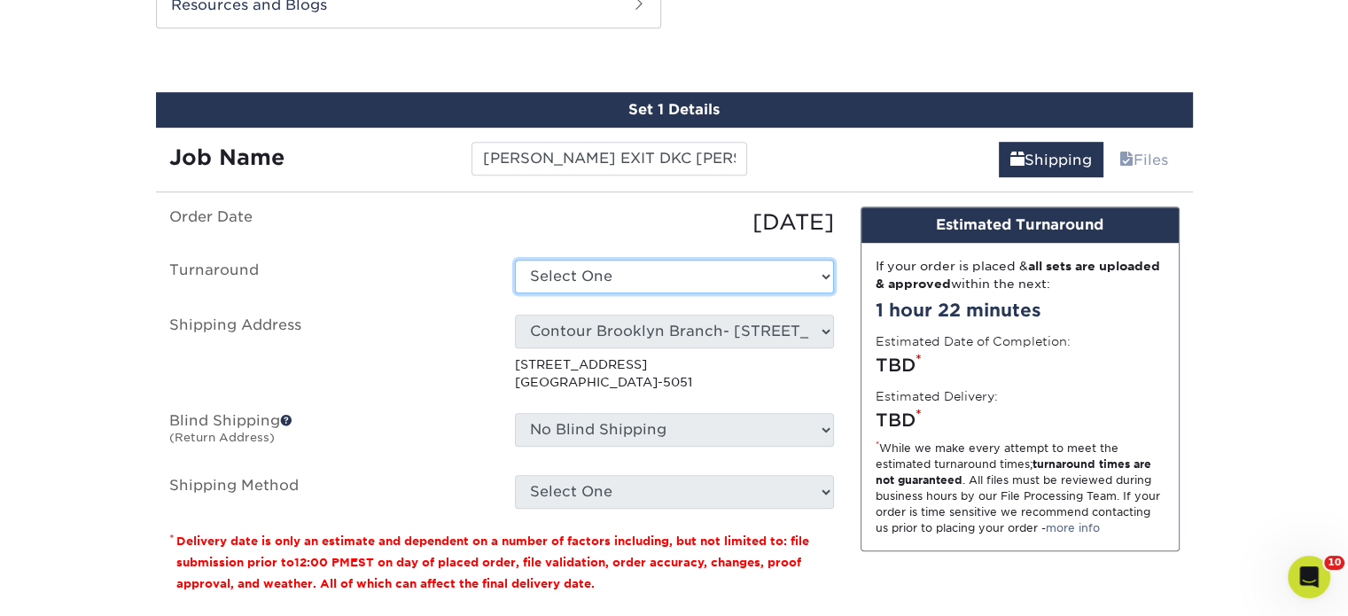
click at [673, 262] on select "Select One 2-4 Business Days 2 Day Next Business Day" at bounding box center [674, 277] width 319 height 34
select select "f3b6a5aa-9127-497e-9547-4207f50870bd"
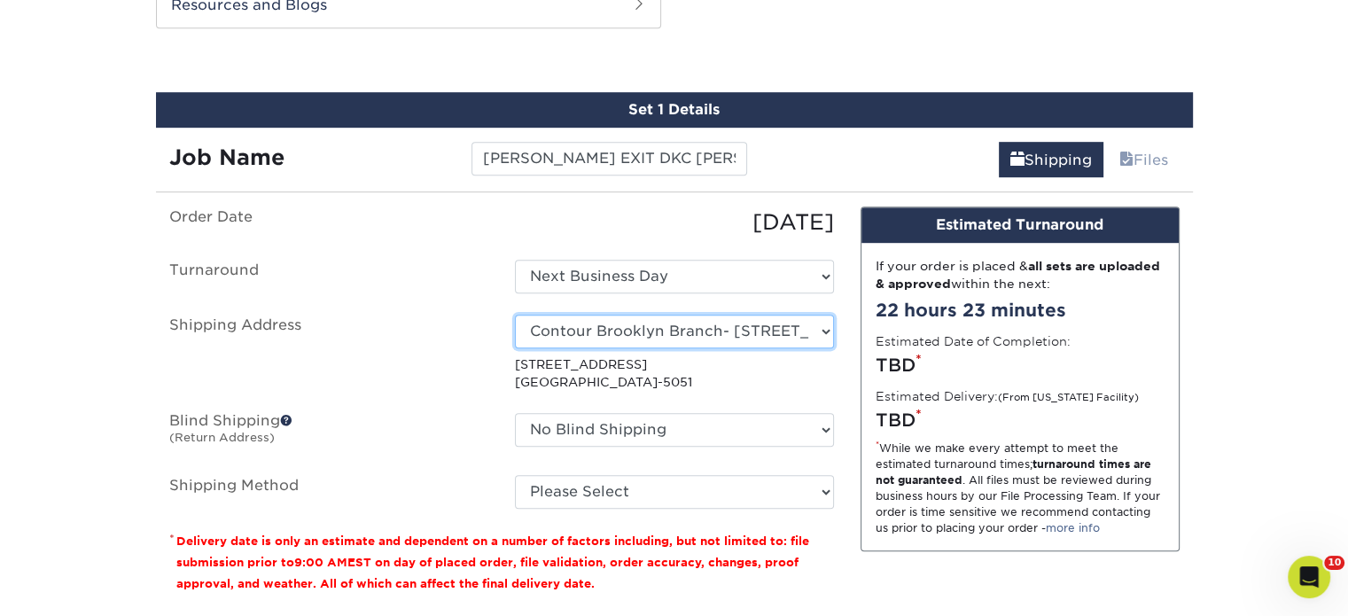
click at [689, 332] on select "Select One Realty Connect USA" at bounding box center [674, 332] width 319 height 34
click at [621, 335] on select "Select One Realty Connect USA" at bounding box center [674, 332] width 319 height 34
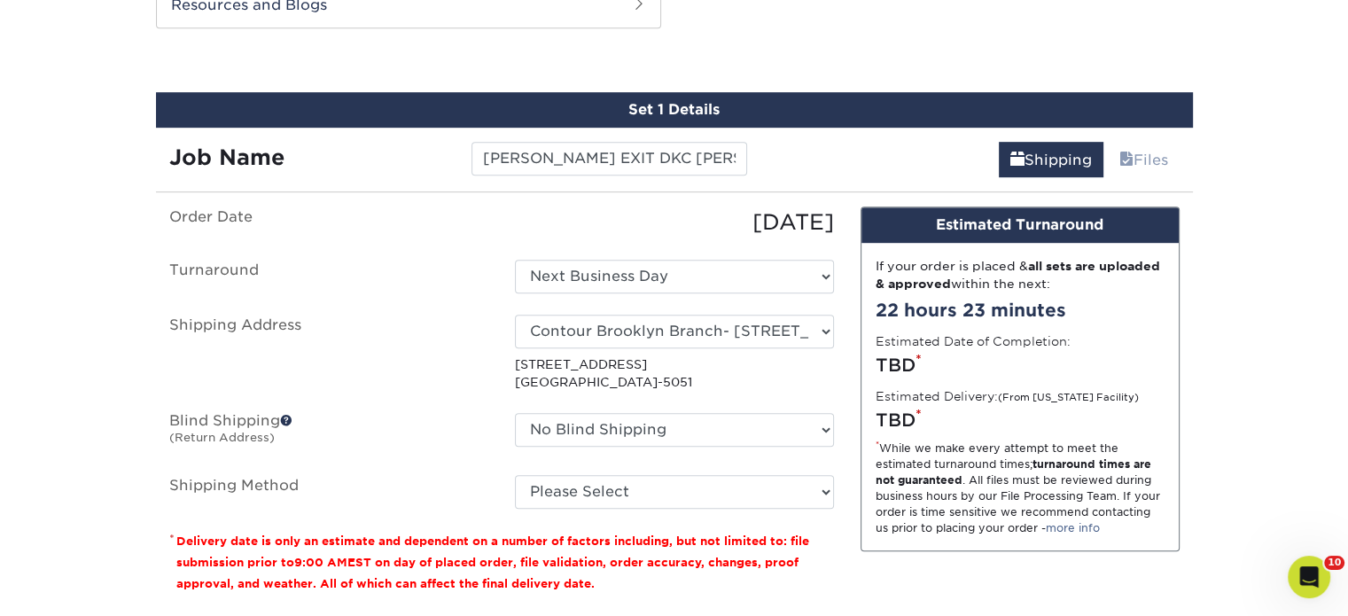
click at [430, 445] on label "Blind Shipping (Return Address)" at bounding box center [329, 433] width 346 height 41
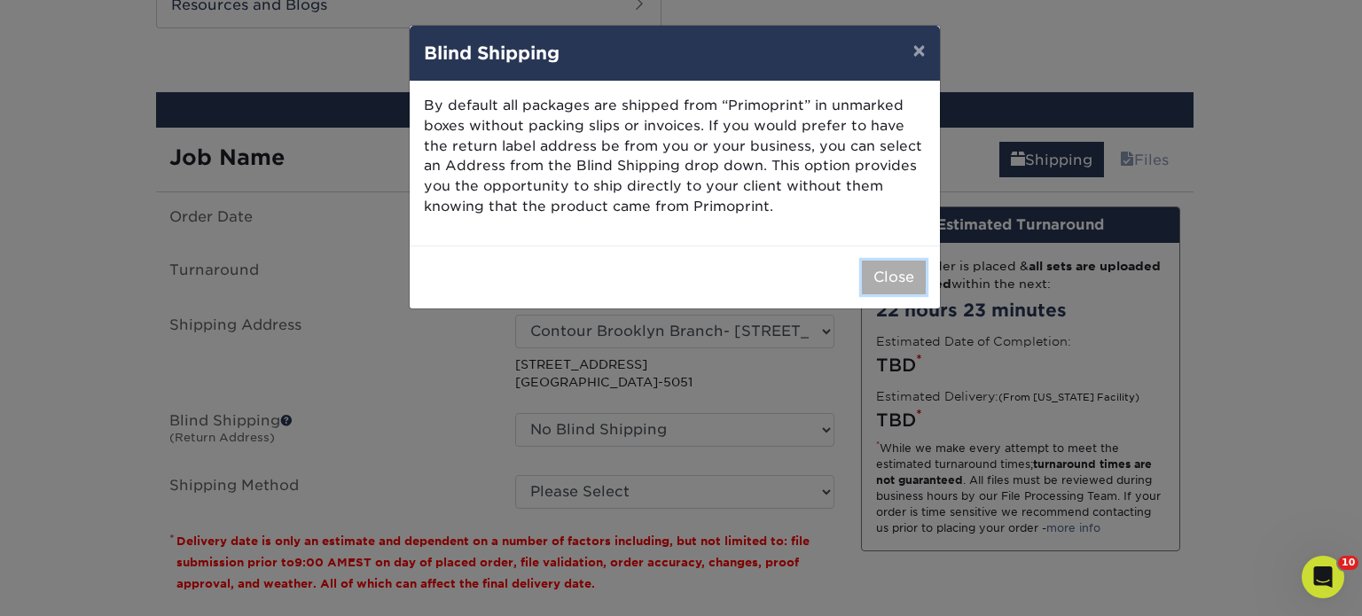
click at [882, 269] on button "Close" at bounding box center [894, 278] width 64 height 34
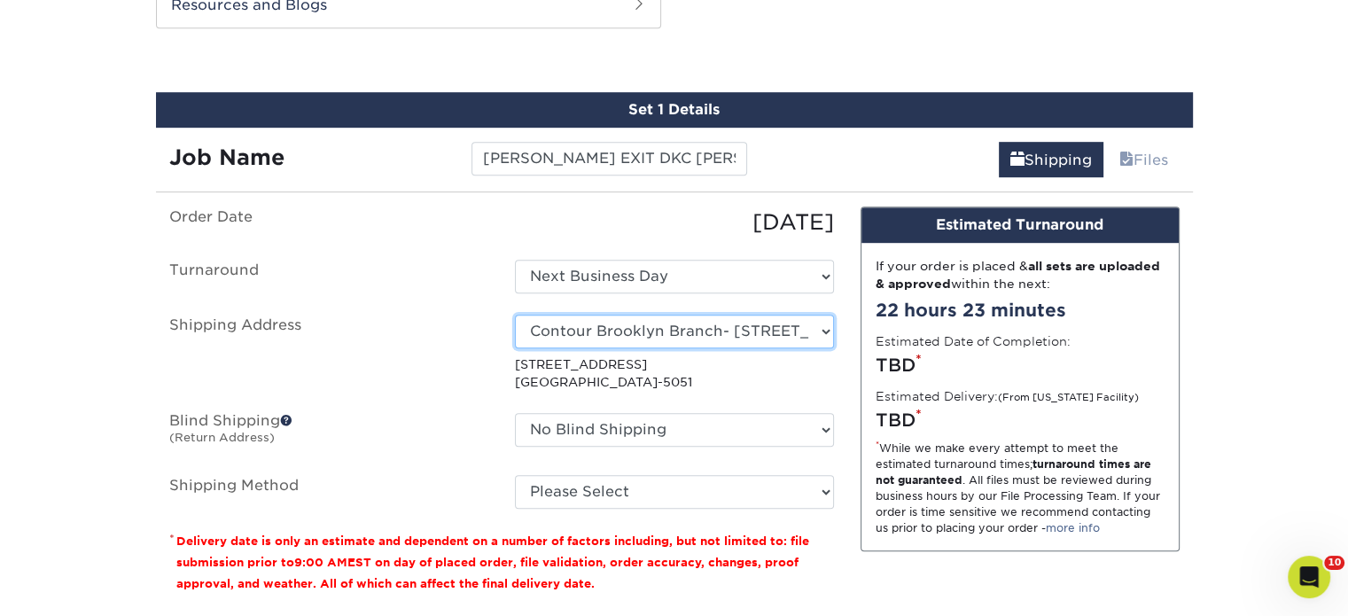
click at [684, 325] on select "Select One Realty Connect USA" at bounding box center [674, 332] width 319 height 34
select select "newaddress"
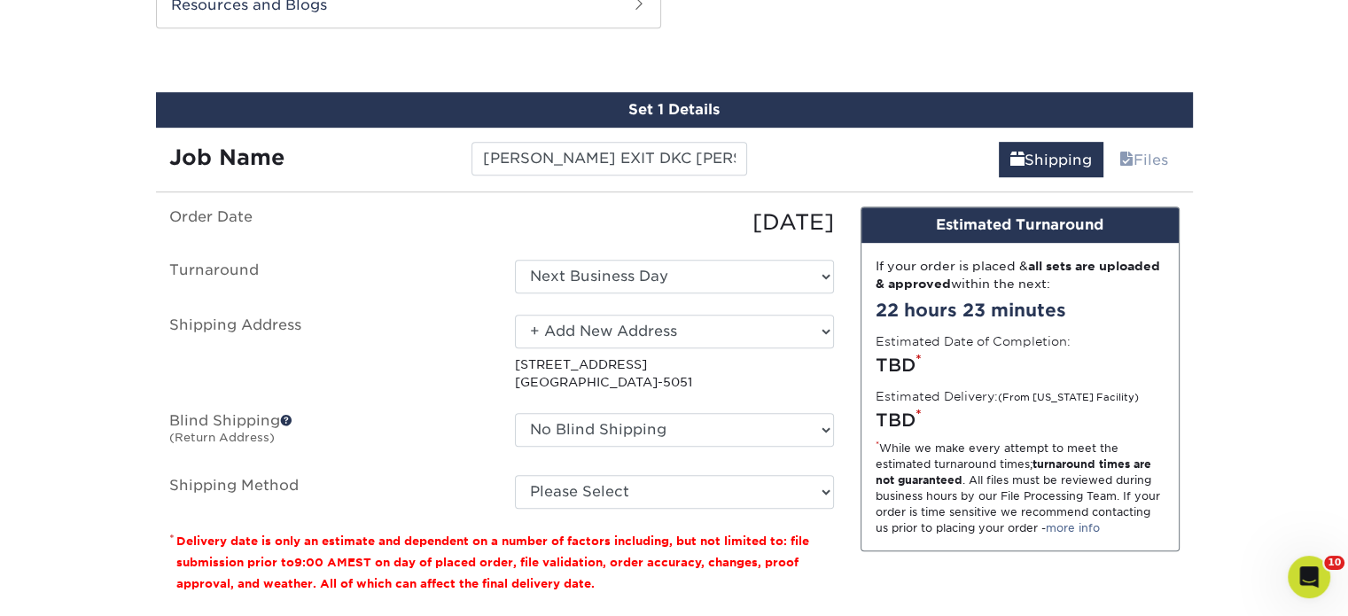
click at [515, 315] on select "Select One Realty Connect USA" at bounding box center [674, 332] width 319 height 34
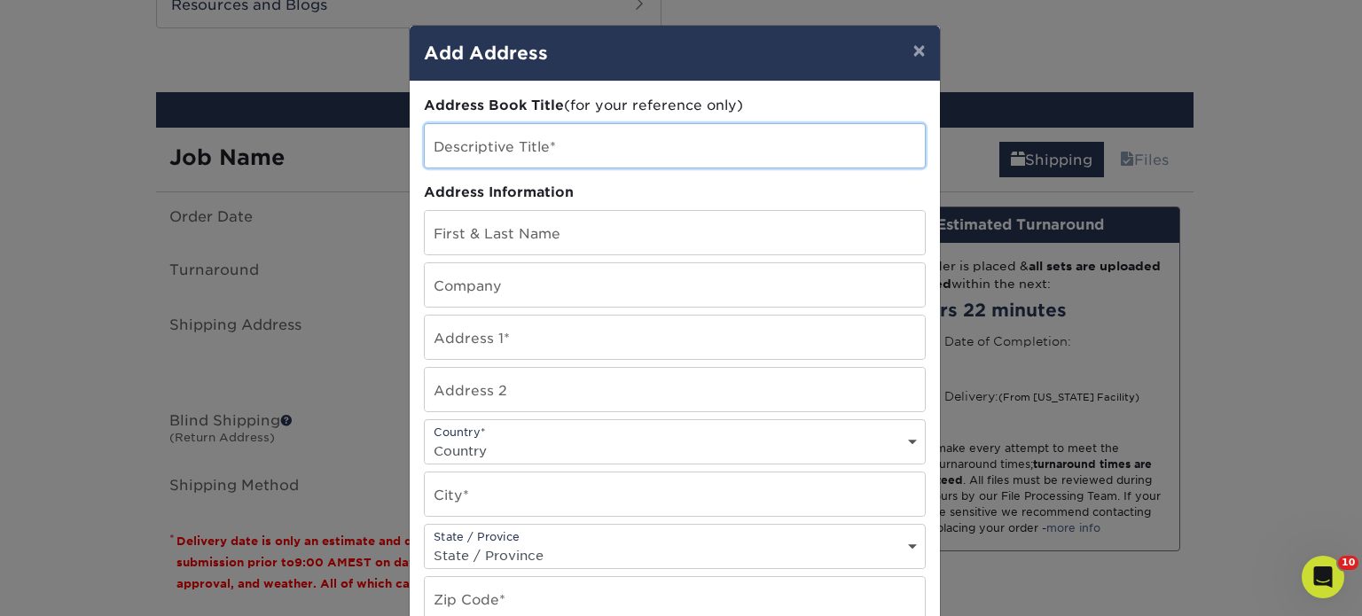
click at [592, 159] on input "text" at bounding box center [675, 145] width 500 height 43
click at [490, 143] on input "[PERSON_NAME]/[PERSON_NAME]" at bounding box center [675, 145] width 500 height 43
type input "[PERSON_NAME]/[PERSON_NAME]"
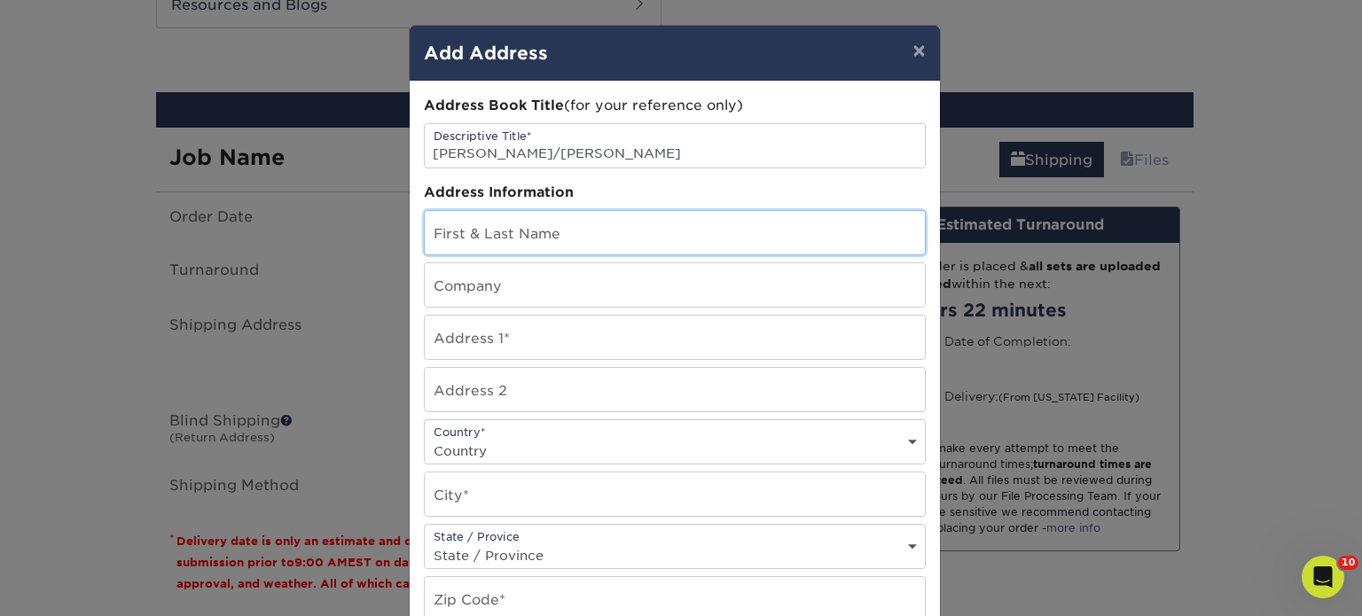
click at [539, 233] on input "text" at bounding box center [675, 232] width 500 height 43
paste input "[PERSON_NAME]/[PERSON_NAME]"
type input "[PERSON_NAME]/[PERSON_NAME]"
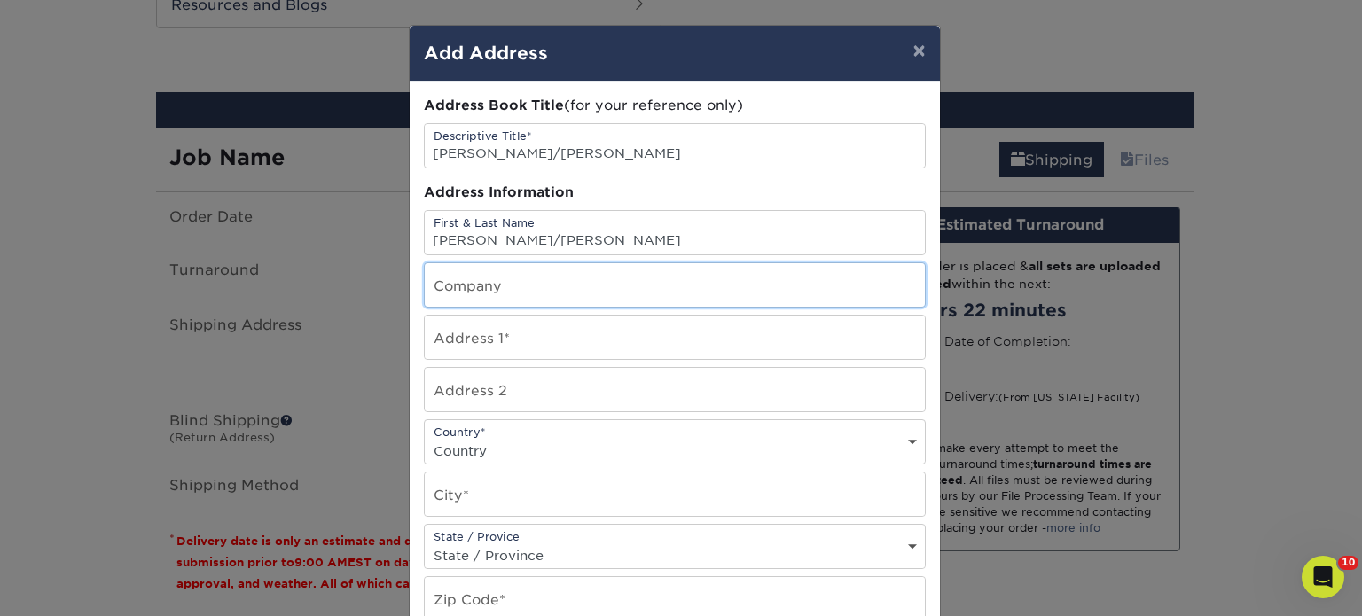
click at [504, 286] on input "text" at bounding box center [675, 284] width 500 height 43
type input "EXIT REALTY DKC"
click at [496, 341] on input "text" at bounding box center [675, 337] width 500 height 43
type input "3825 E. TREMONT AVENUE"
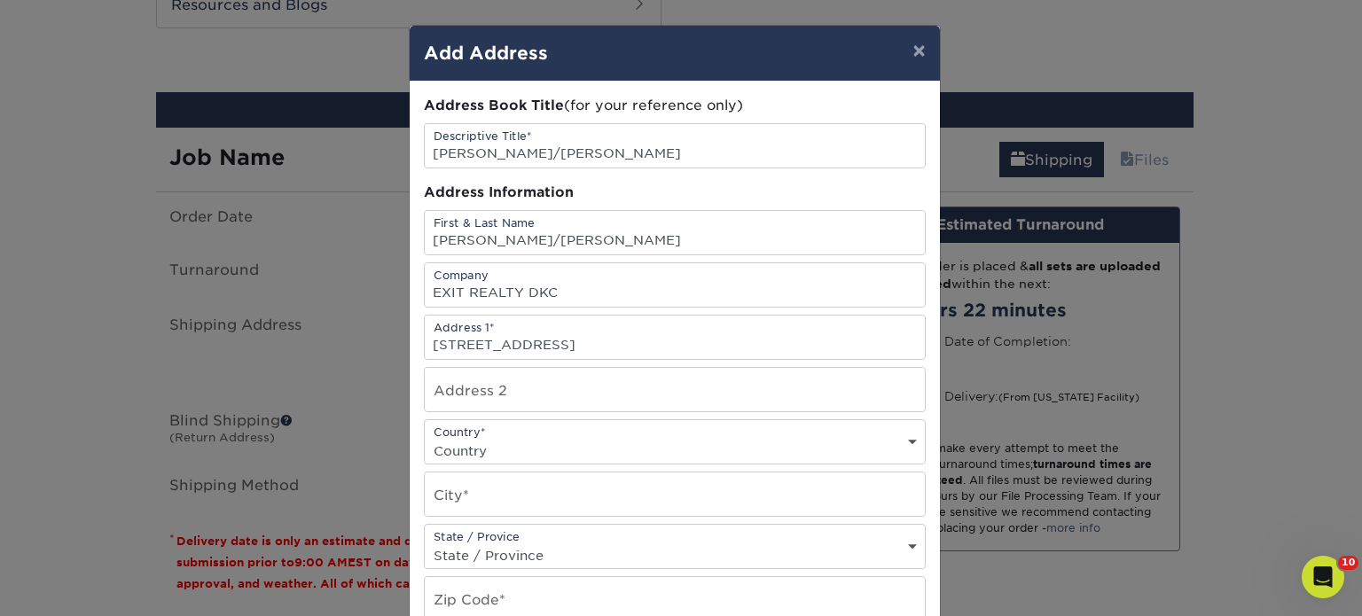
click at [529, 438] on select "Country United States Canada ----------------------------- Afghanistan Albania …" at bounding box center [675, 451] width 500 height 26
select select "US"
click at [529, 476] on input "text" at bounding box center [675, 493] width 500 height 43
click at [529, 476] on input "N" at bounding box center [675, 493] width 500 height 43
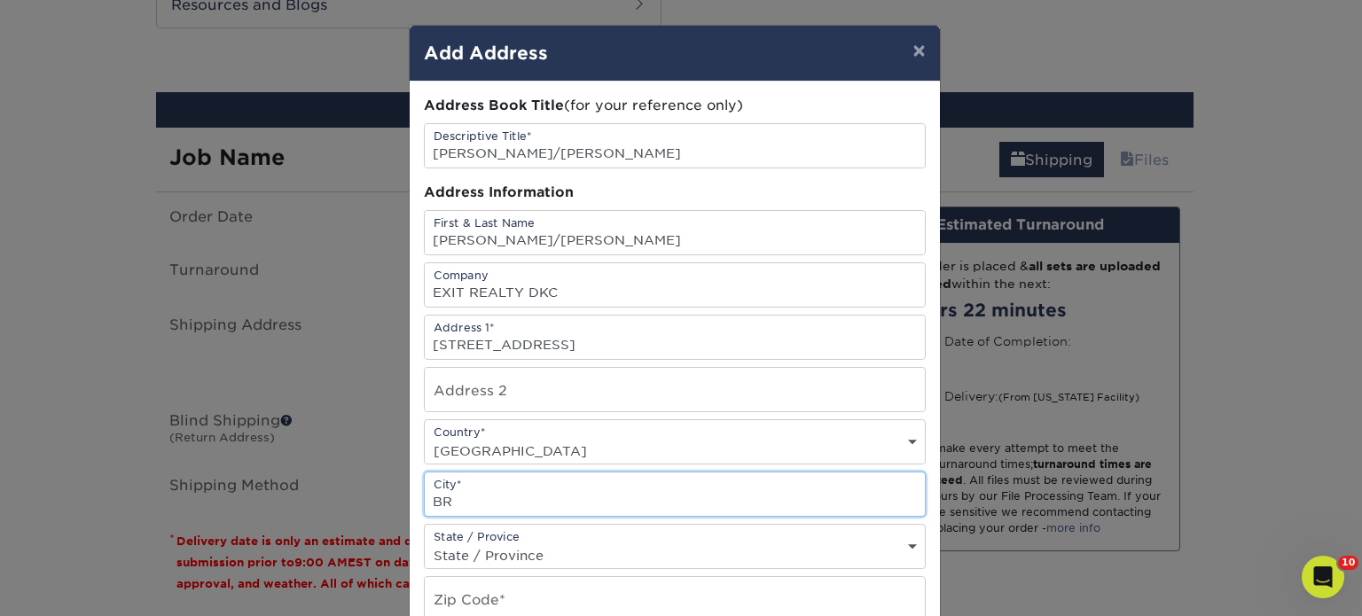
type input "BRONX"
click at [539, 545] on select "State / Province Alabama Alaska Arizona Arkansas California Colorado Connecticu…" at bounding box center [675, 556] width 500 height 26
select select "NY"
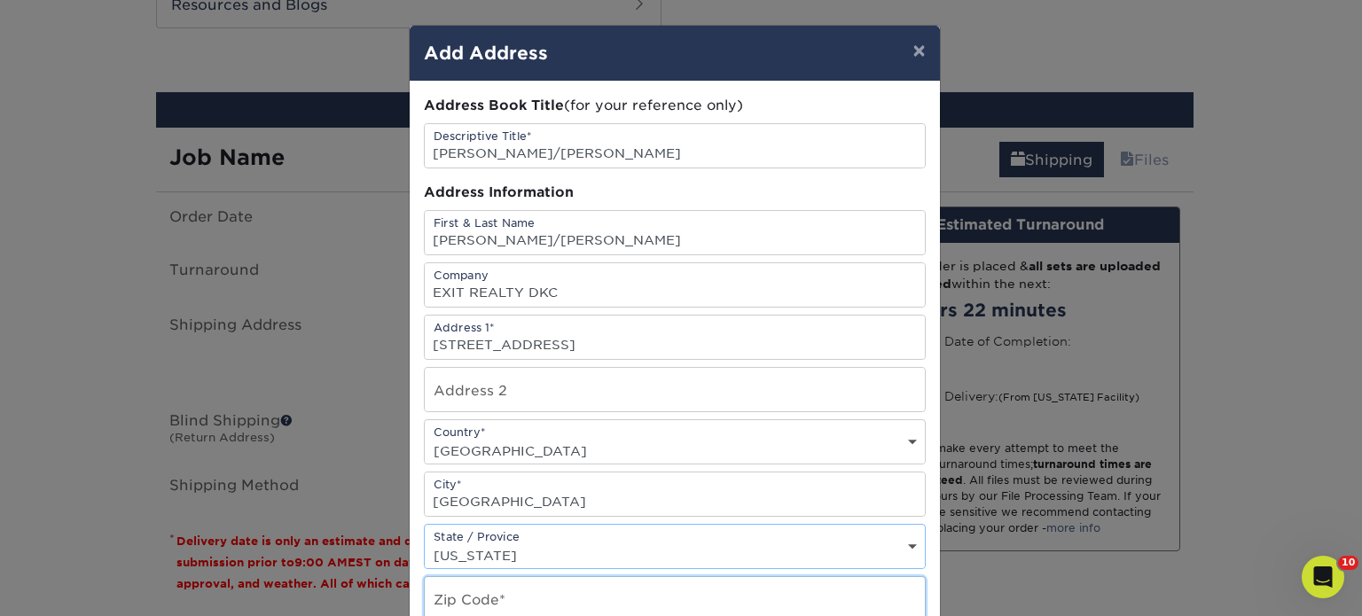
click at [530, 588] on input "text" at bounding box center [675, 598] width 500 height 43
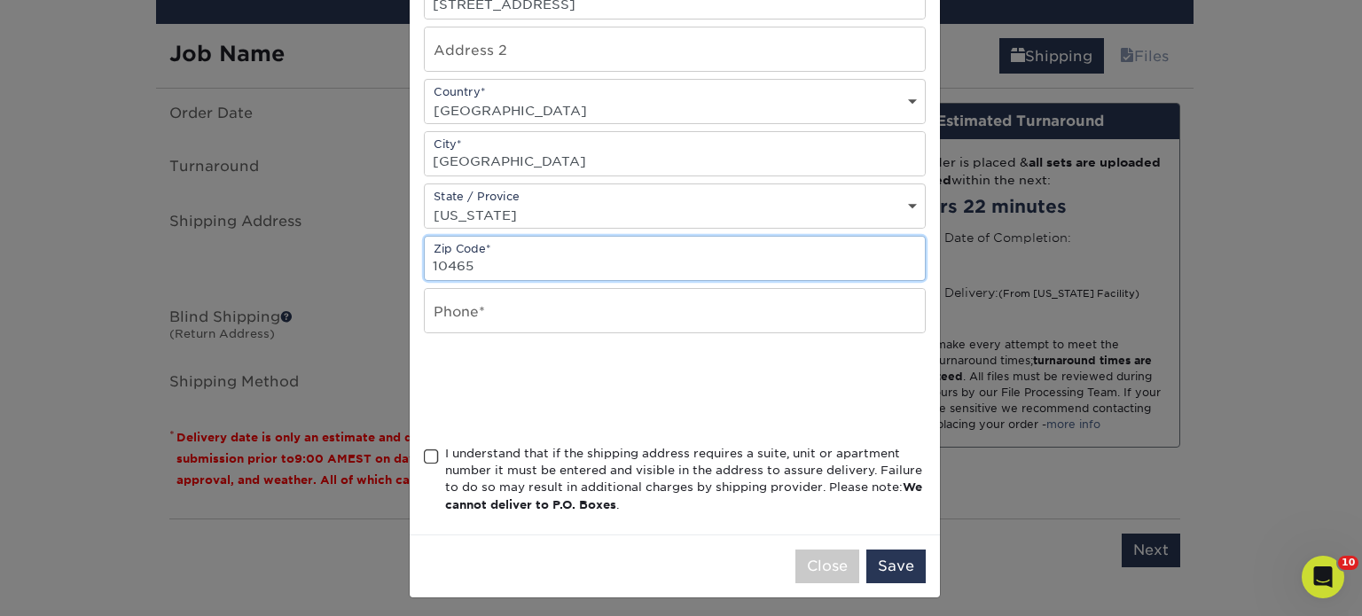
scroll to position [342, 0]
type input "10465"
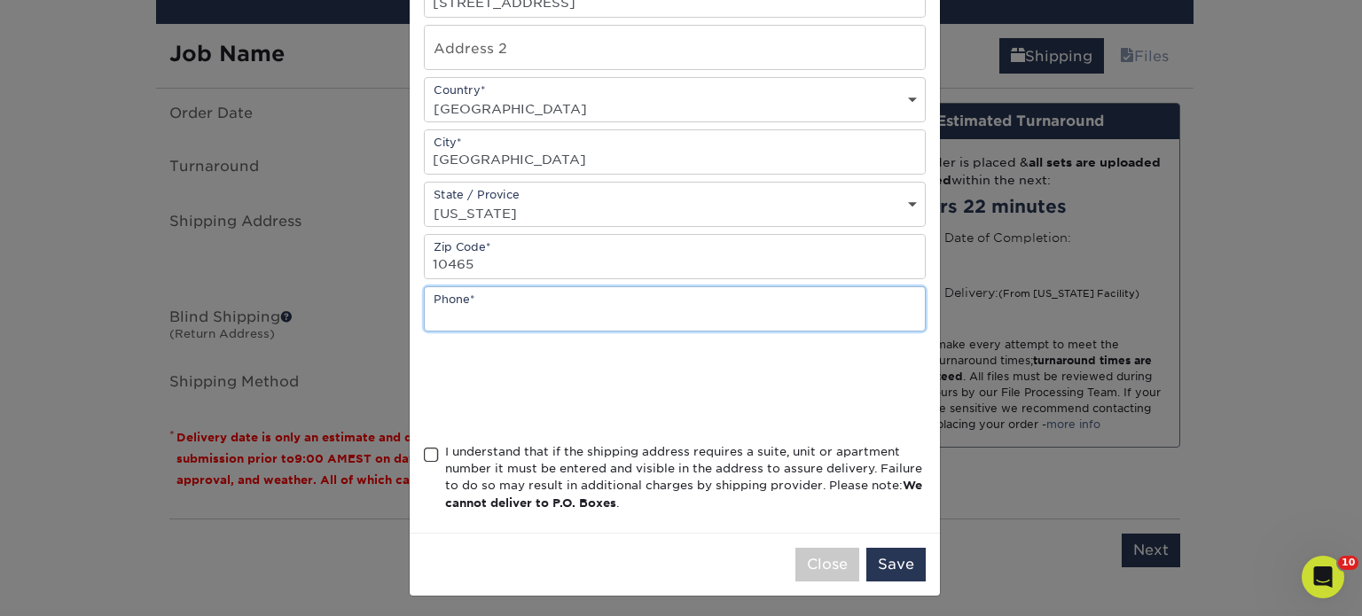
click at [507, 310] on input "text" at bounding box center [675, 308] width 500 height 43
type input "5166661201"
click at [424, 451] on span at bounding box center [431, 455] width 15 height 17
click at [0, 0] on input "I understand that if the shipping address requires a suite, unit or apartment n…" at bounding box center [0, 0] width 0 height 0
click at [888, 564] on button "Save" at bounding box center [895, 565] width 59 height 34
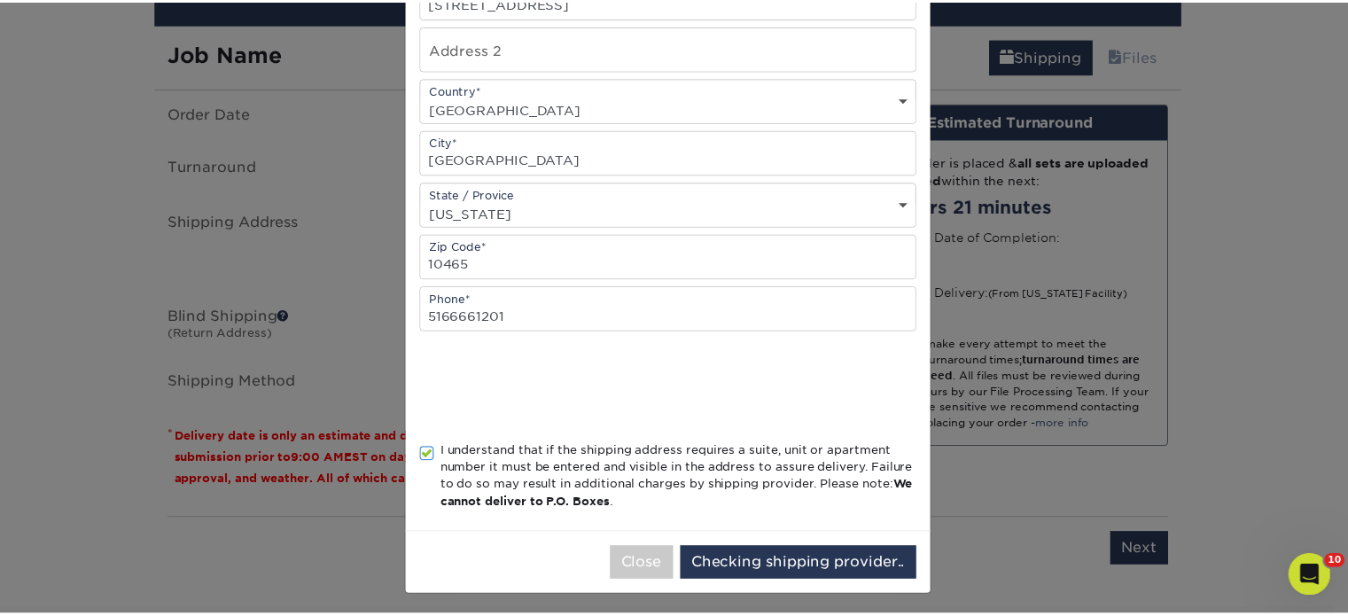
scroll to position [0, 0]
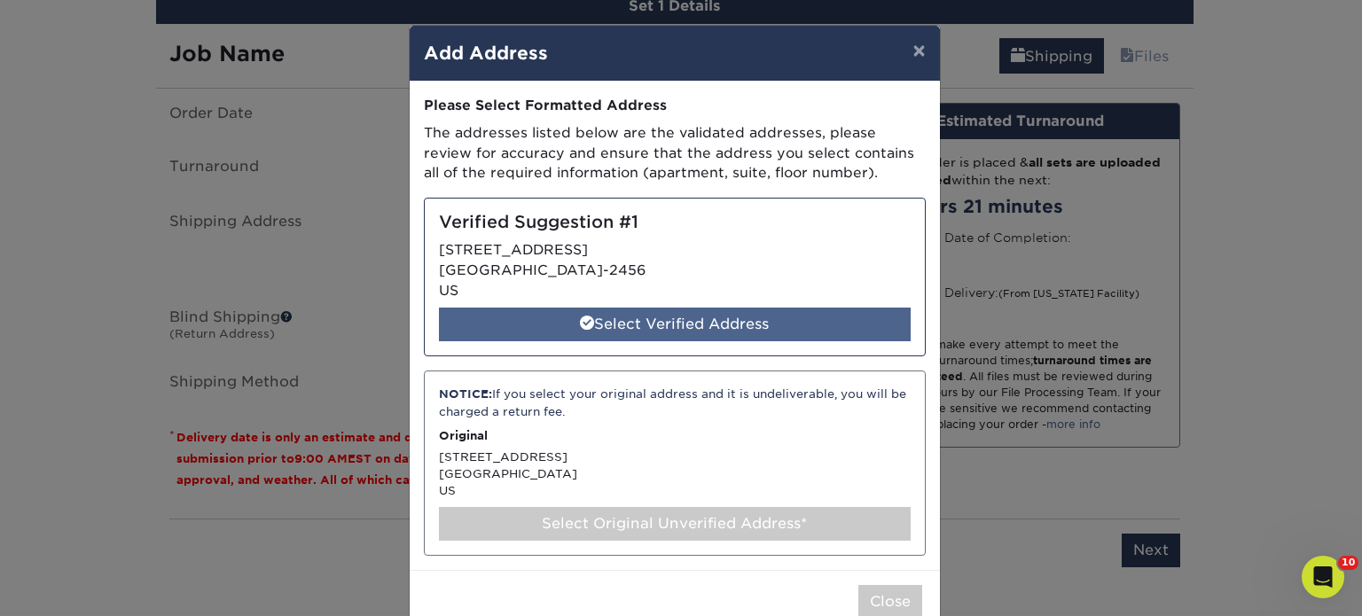
click at [691, 322] on div "Select Verified Address" at bounding box center [675, 325] width 472 height 34
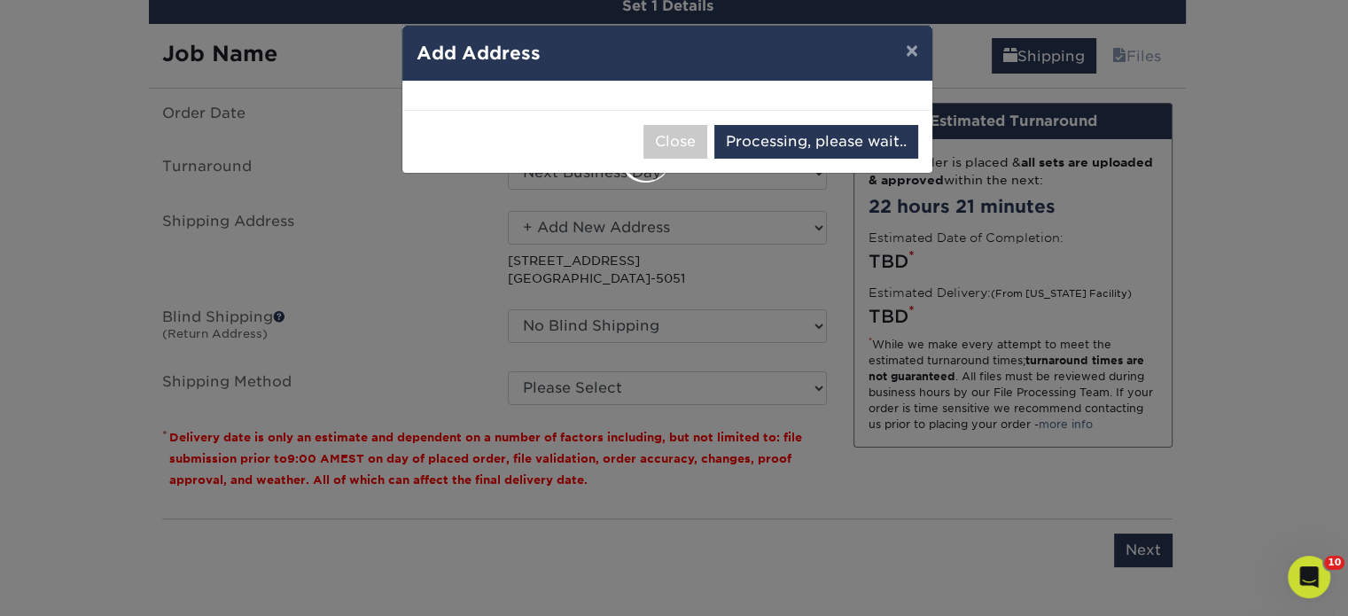
select select "285773"
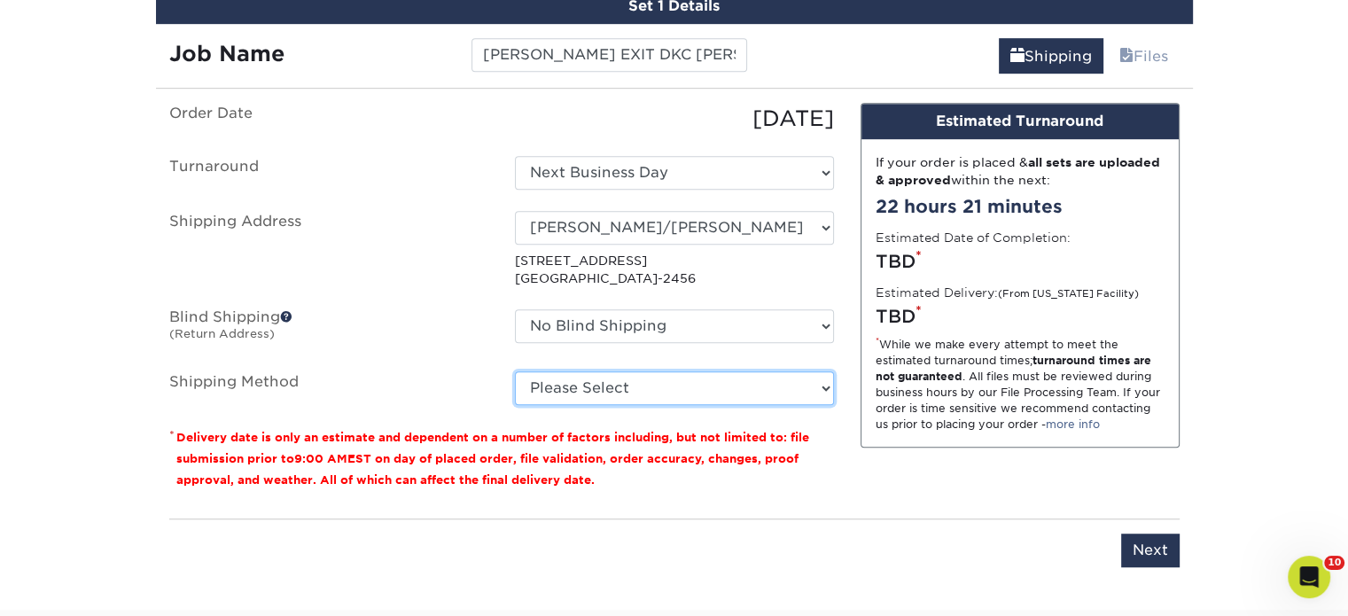
click at [707, 379] on select "Please Select Ground Shipping (+$73.30) 3 Day Shipping Service (+$112.29) 2 Day…" at bounding box center [674, 388] width 319 height 34
click at [515, 371] on select "Please Select Ground Shipping (+$73.30) 3 Day Shipping Service (+$112.29) 2 Day…" at bounding box center [674, 388] width 319 height 34
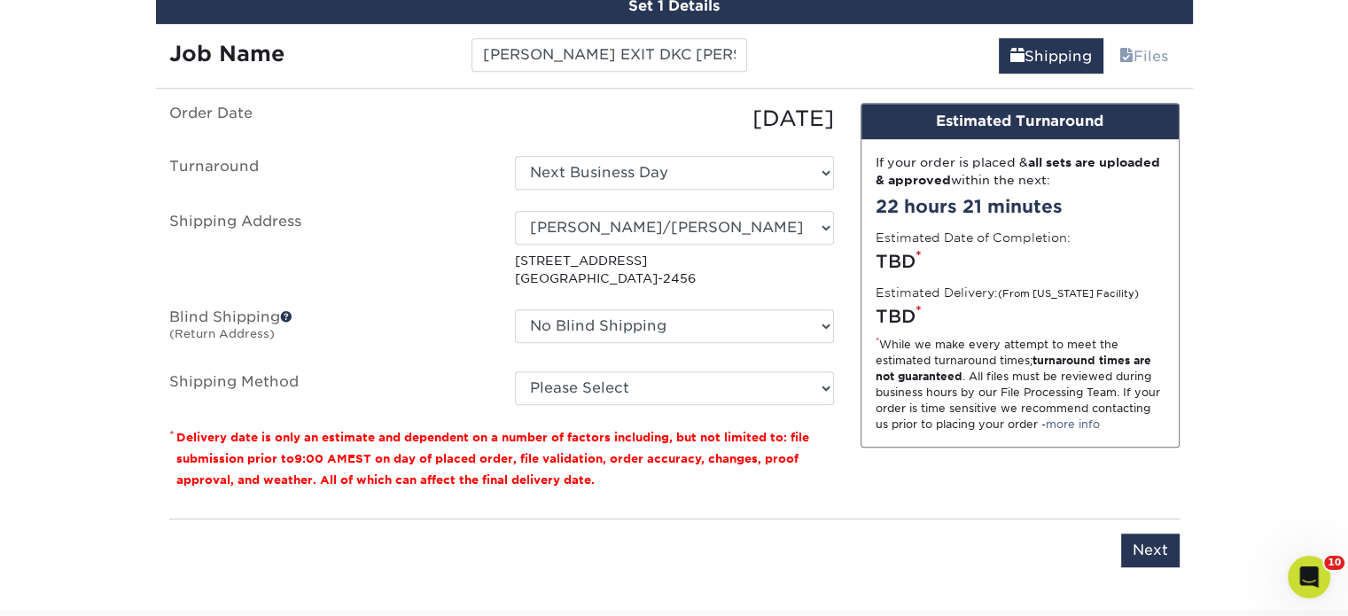
click at [700, 427] on p "* Delivery date is only an estimate and dependent on a number of factors includ…" at bounding box center [501, 458] width 665 height 64
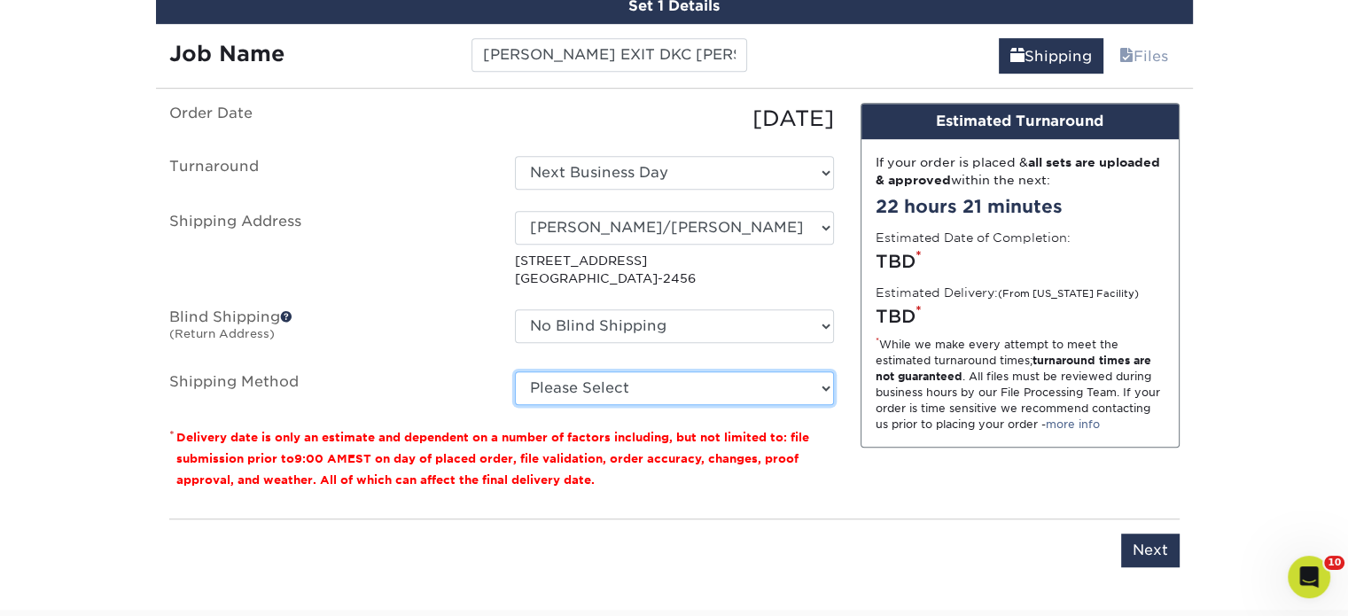
click at [709, 396] on select "Please Select Ground Shipping (+$73.30) 3 Day Shipping Service (+$112.29) 2 Day…" at bounding box center [674, 388] width 319 height 34
click at [515, 371] on select "Please Select Ground Shipping (+$73.30) 3 Day Shipping Service (+$112.29) 2 Day…" at bounding box center [674, 388] width 319 height 34
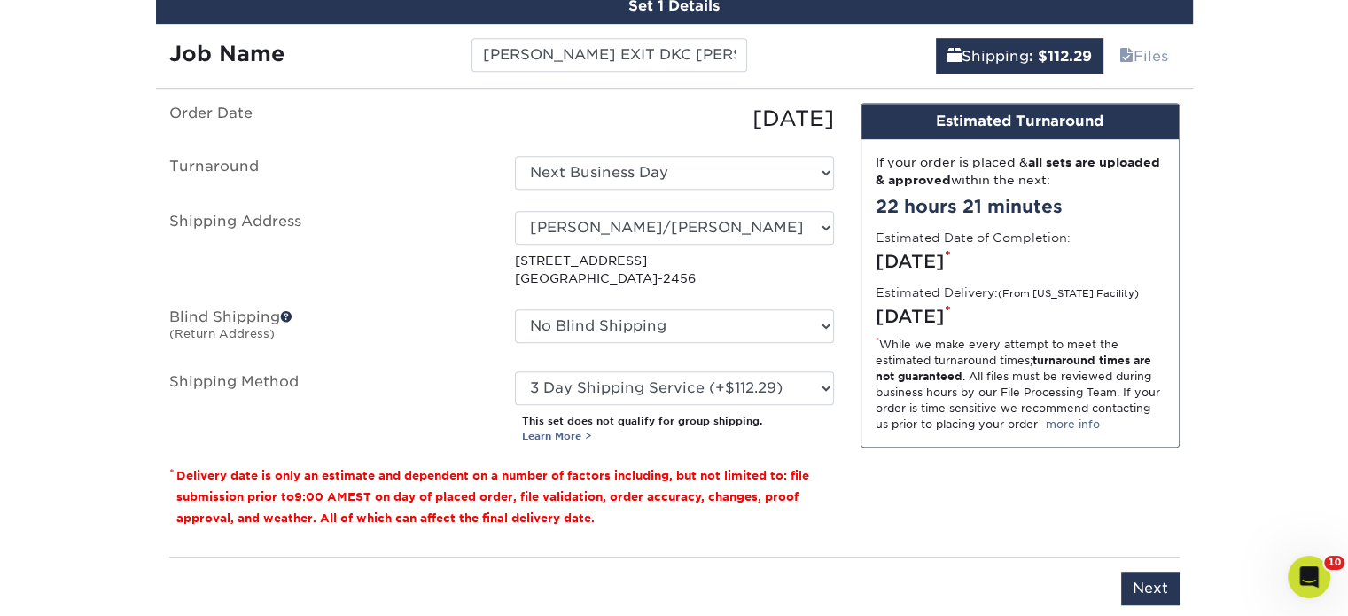
click at [709, 452] on fieldset "Order Date 09/08/2025 Turnaround Select One 2-4 Business Days 2 Day Next Busine…" at bounding box center [501, 284] width 665 height 362
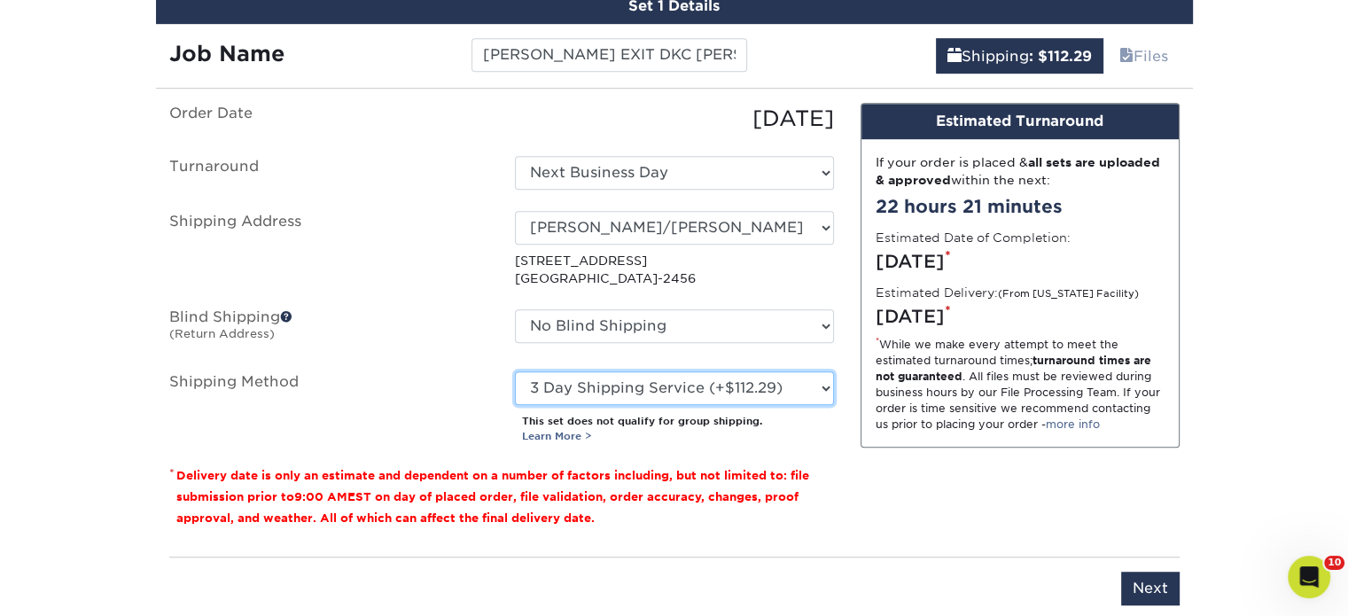
click at [730, 393] on select "Please Select Ground Shipping (+$73.30) 3 Day Shipping Service (+$112.29) 2 Day…" at bounding box center [674, 388] width 319 height 34
select select "03"
click at [515, 371] on select "Please Select Ground Shipping (+$73.30) 3 Day Shipping Service (+$112.29) 2 Day…" at bounding box center [674, 388] width 319 height 34
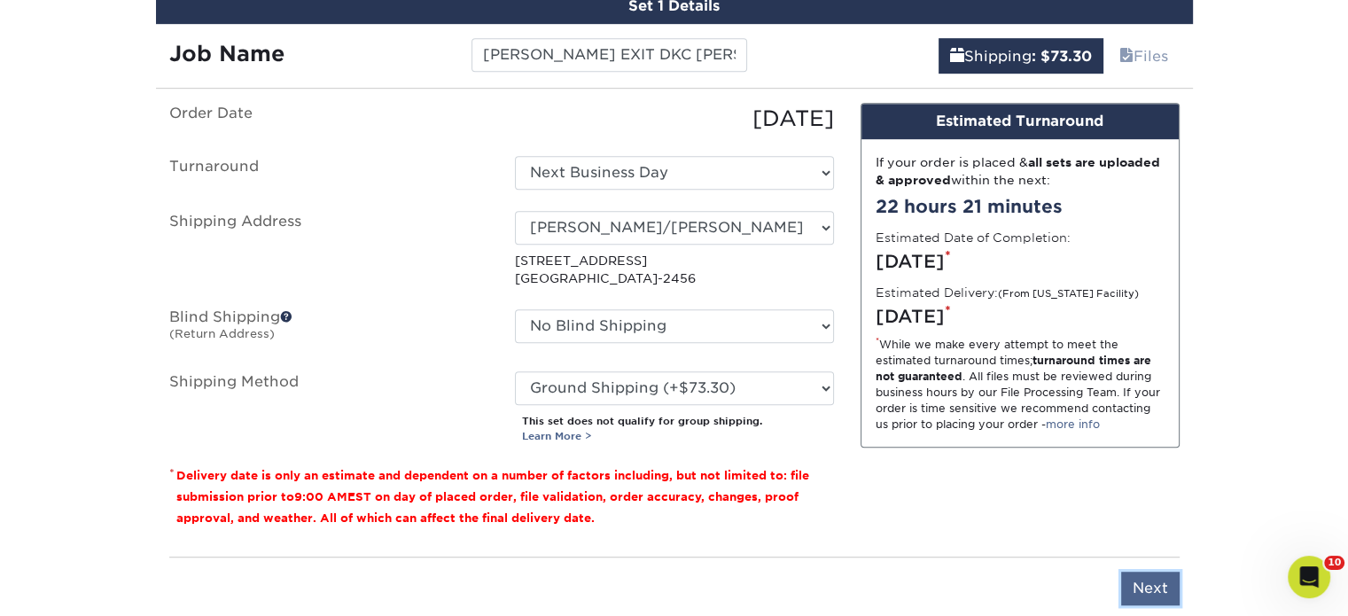
click at [1143, 585] on input "Next" at bounding box center [1150, 589] width 59 height 34
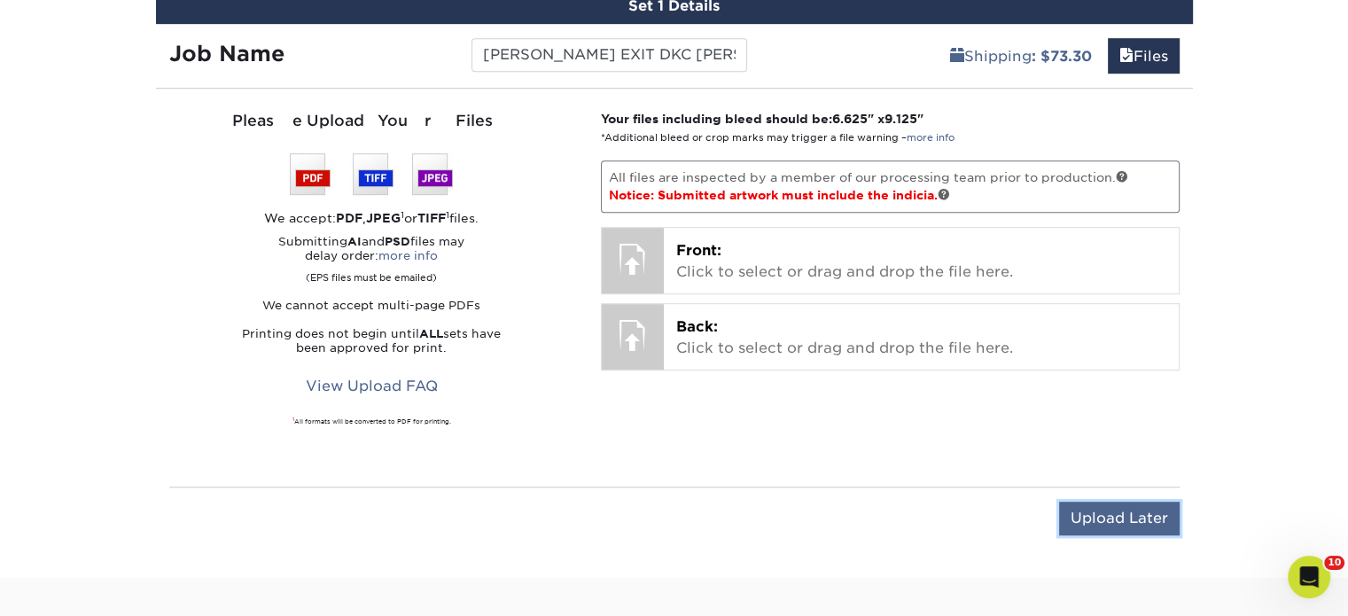
click at [1099, 513] on input "Upload Later" at bounding box center [1119, 519] width 121 height 34
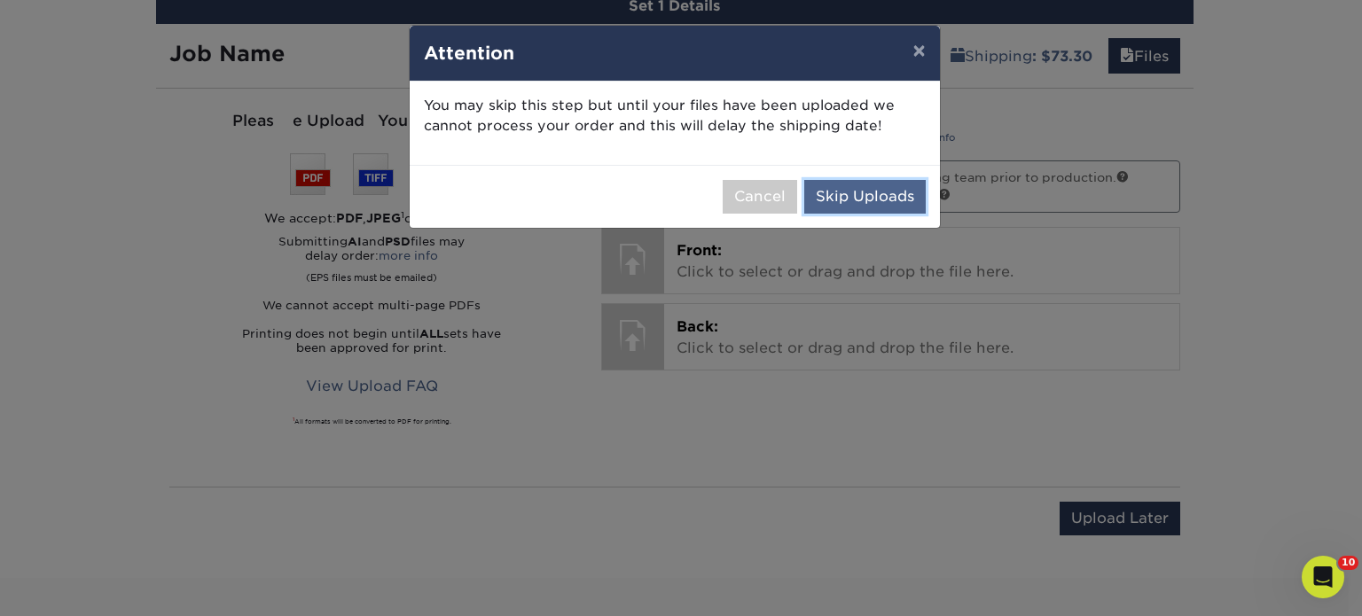
click at [811, 191] on button "Skip Uploads" at bounding box center [864, 197] width 121 height 34
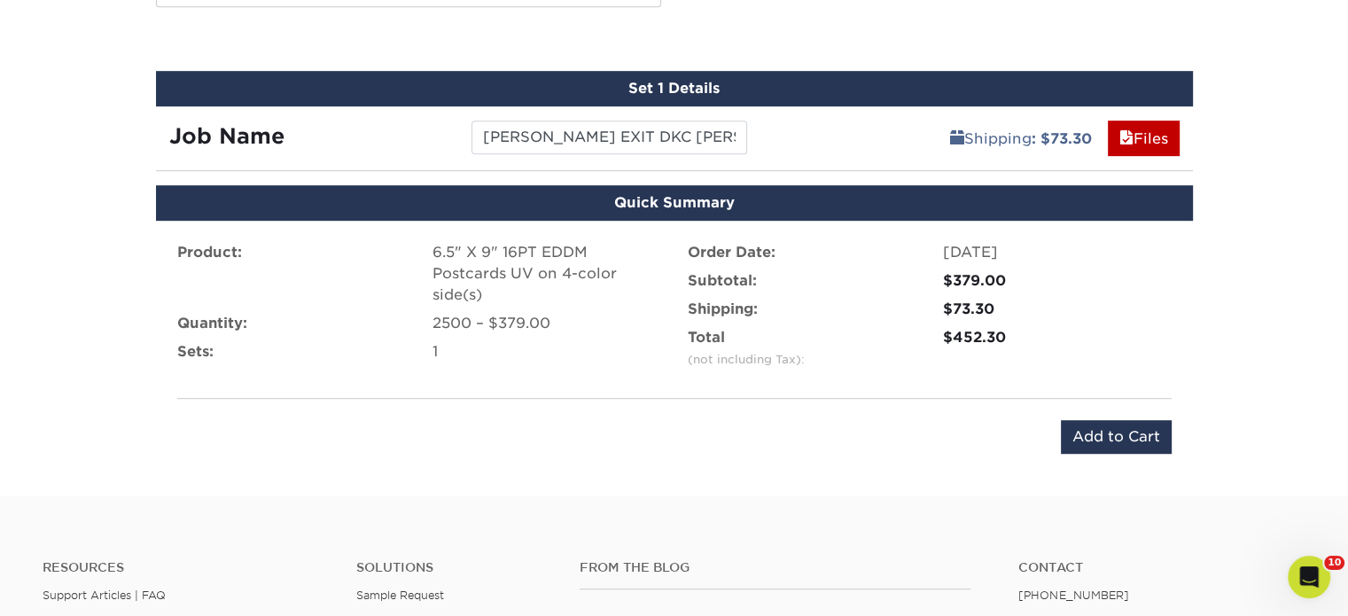
scroll to position [1101, 0]
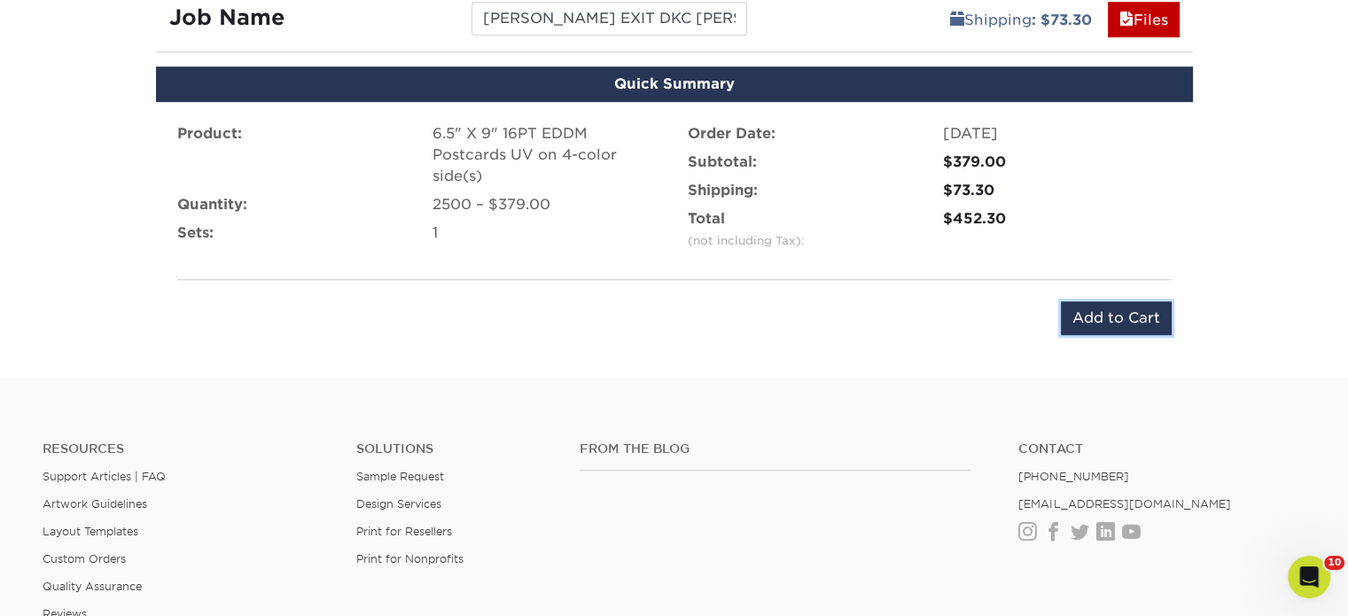
click at [1082, 329] on input "Add to Cart" at bounding box center [1116, 318] width 111 height 34
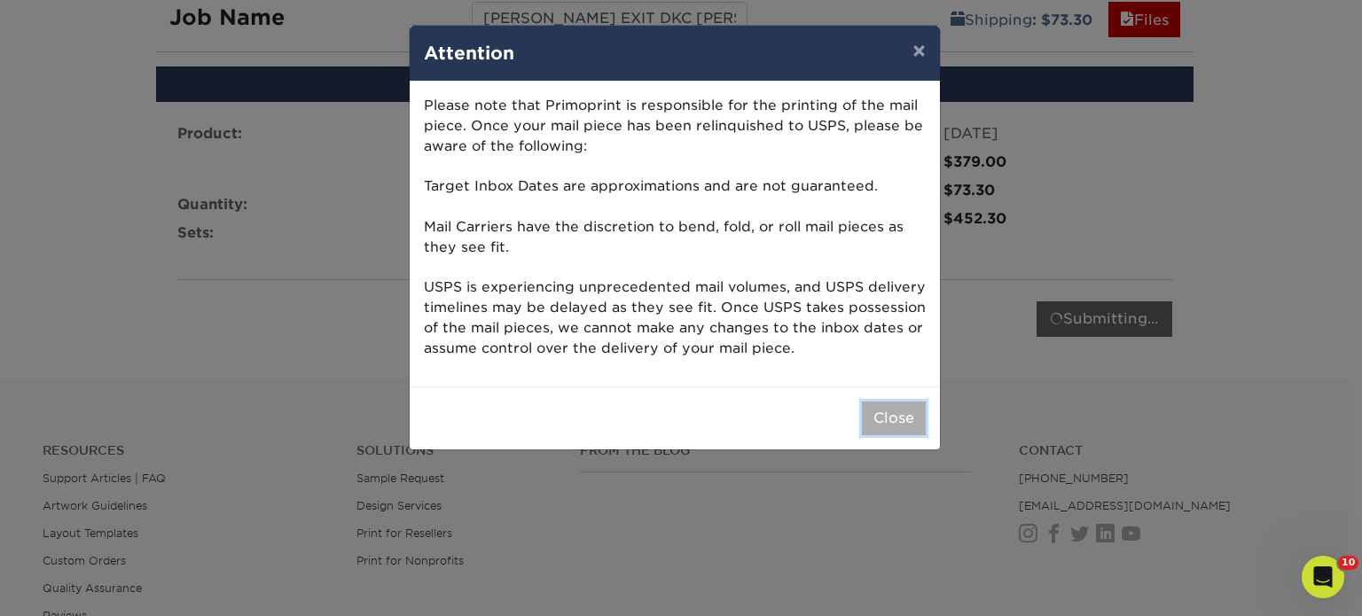
click at [883, 414] on button "Close" at bounding box center [894, 419] width 64 height 34
